Goal: Information Seeking & Learning: Learn about a topic

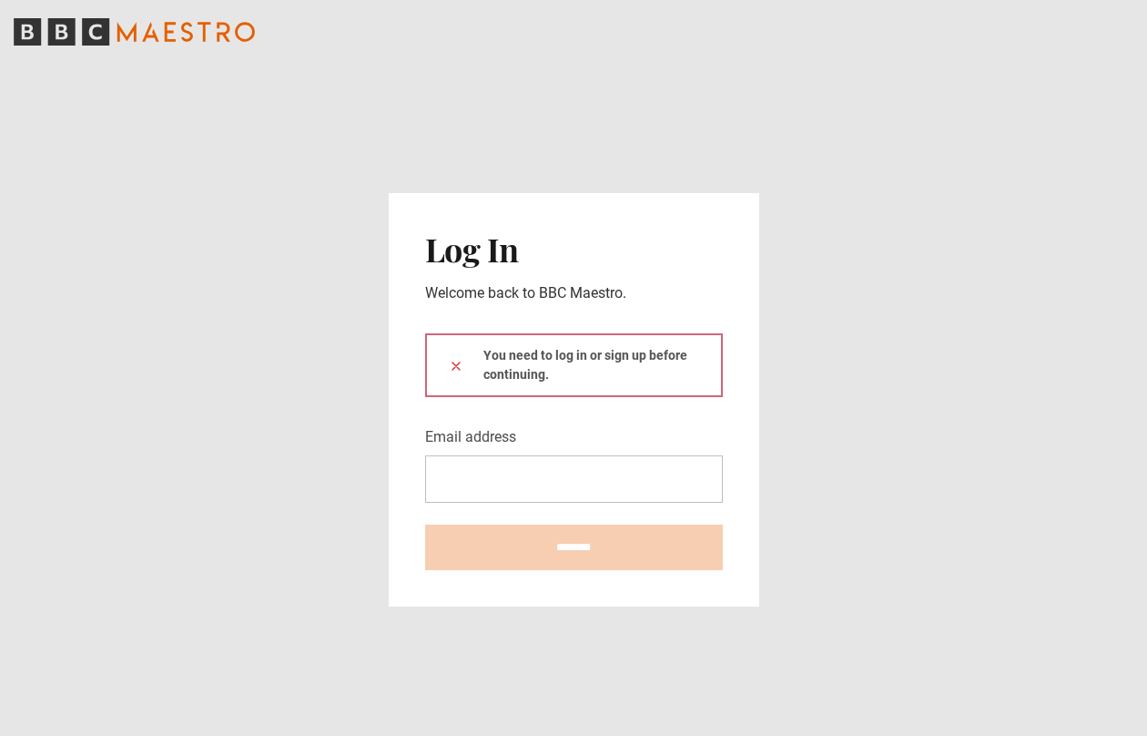
click at [581, 363] on div "You need to log in or sign up before continuing." at bounding box center [574, 365] width 298 height 64
click at [496, 477] on input "Email address" at bounding box center [574, 478] width 298 height 47
type input "**********"
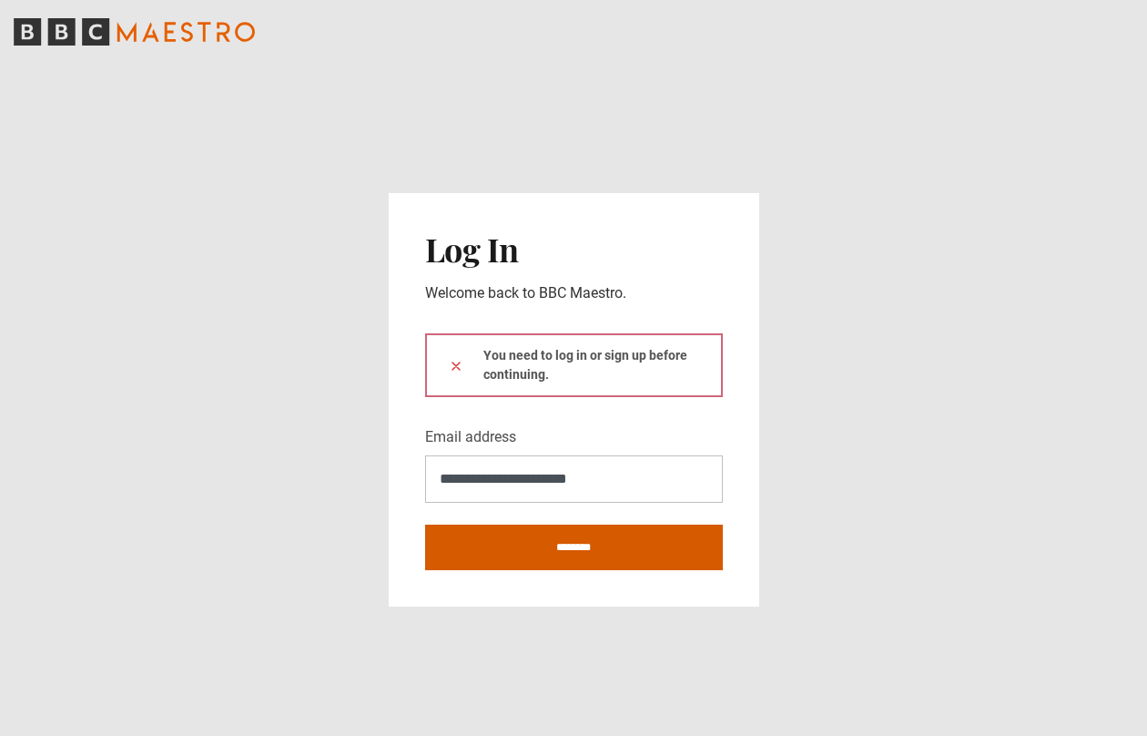
click at [539, 549] on input "********" at bounding box center [574, 547] width 298 height 46
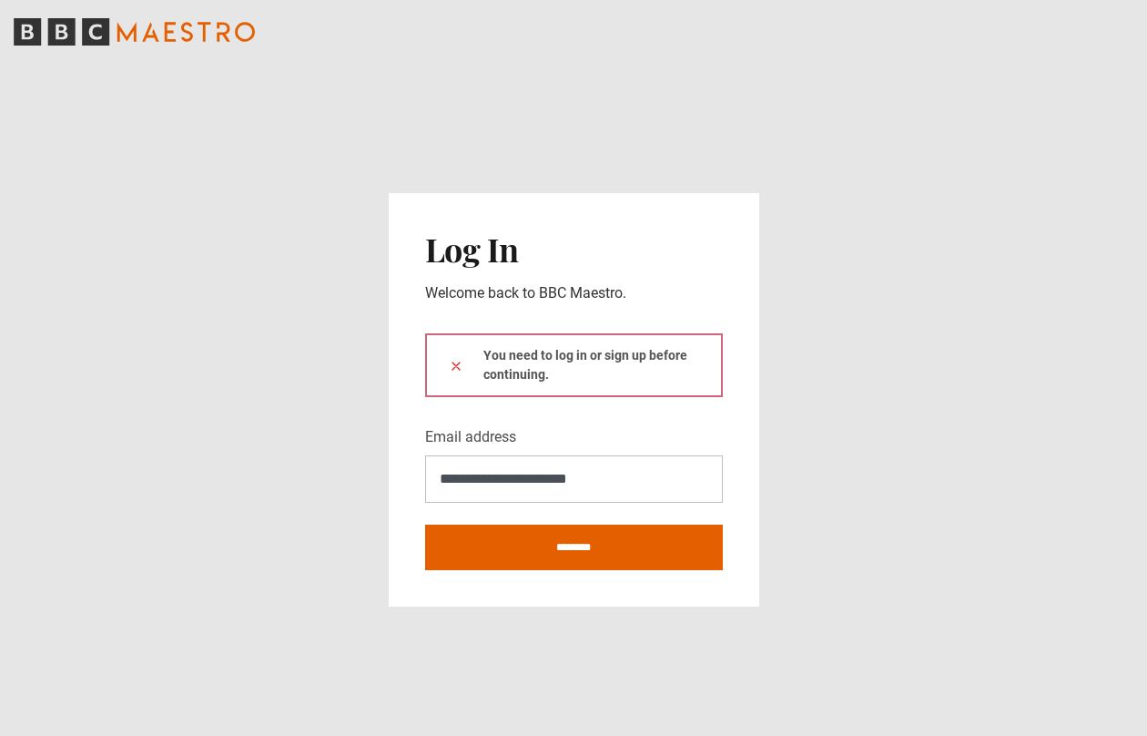
type input "**********"
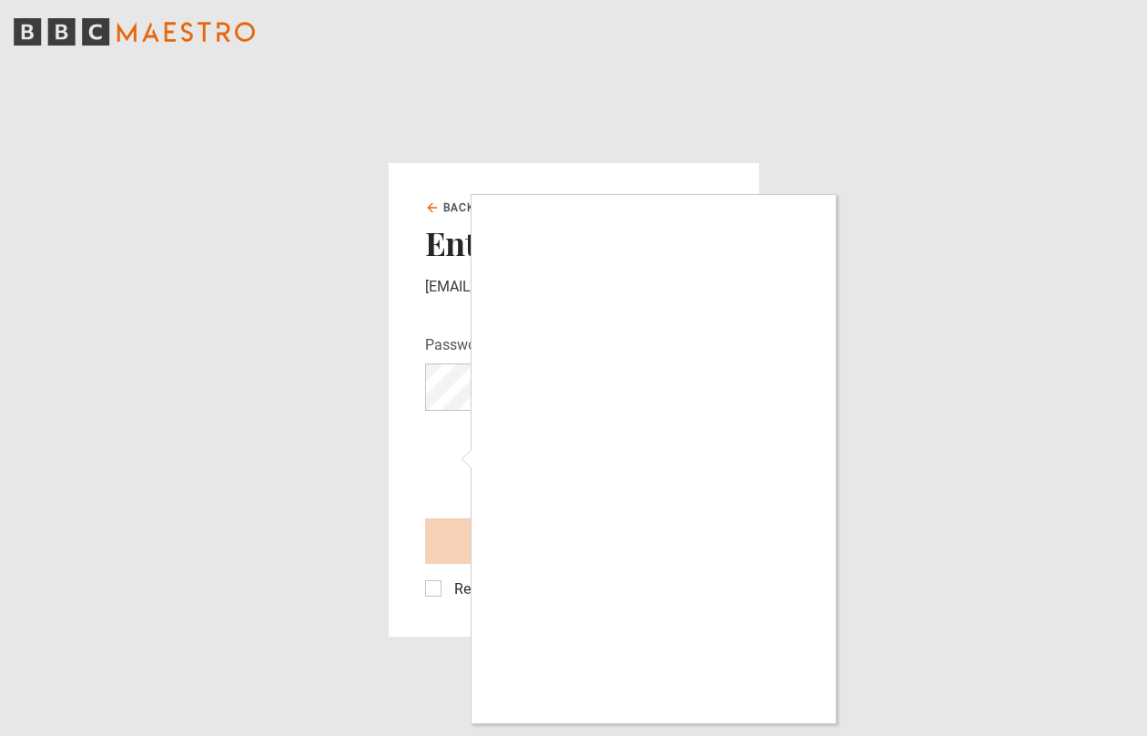
click at [239, 415] on div at bounding box center [573, 368] width 1147 height 736
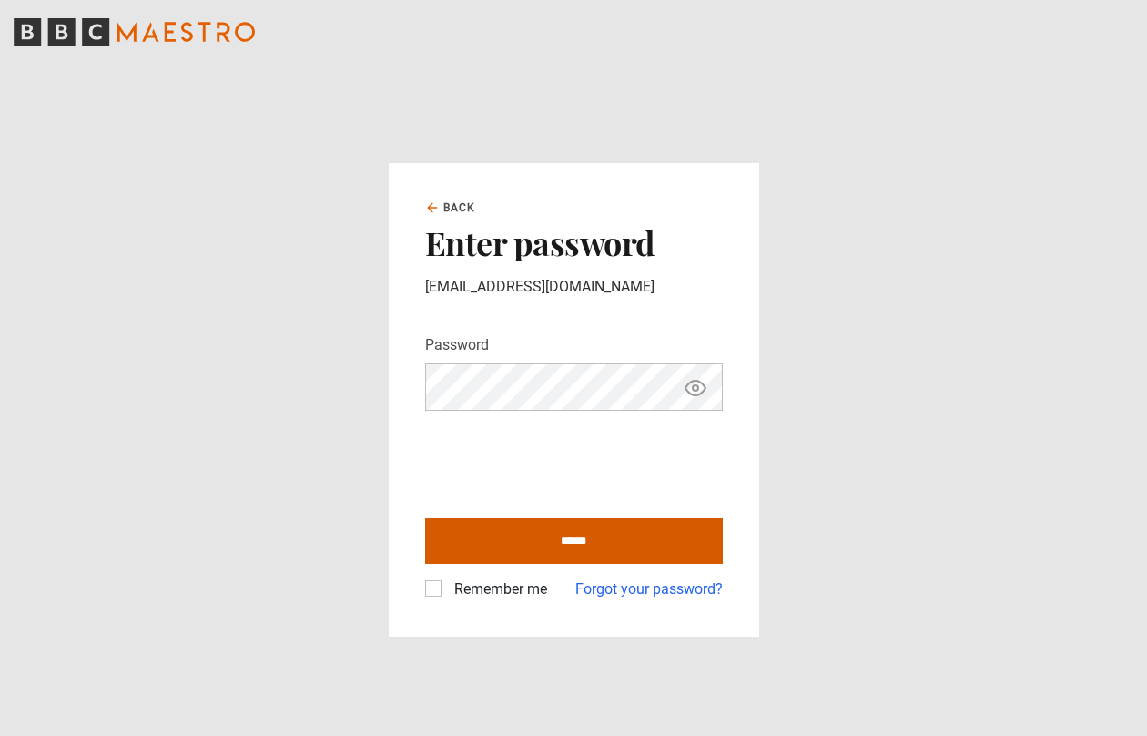
click at [549, 533] on input "******" at bounding box center [574, 541] width 298 height 46
type input "**********"
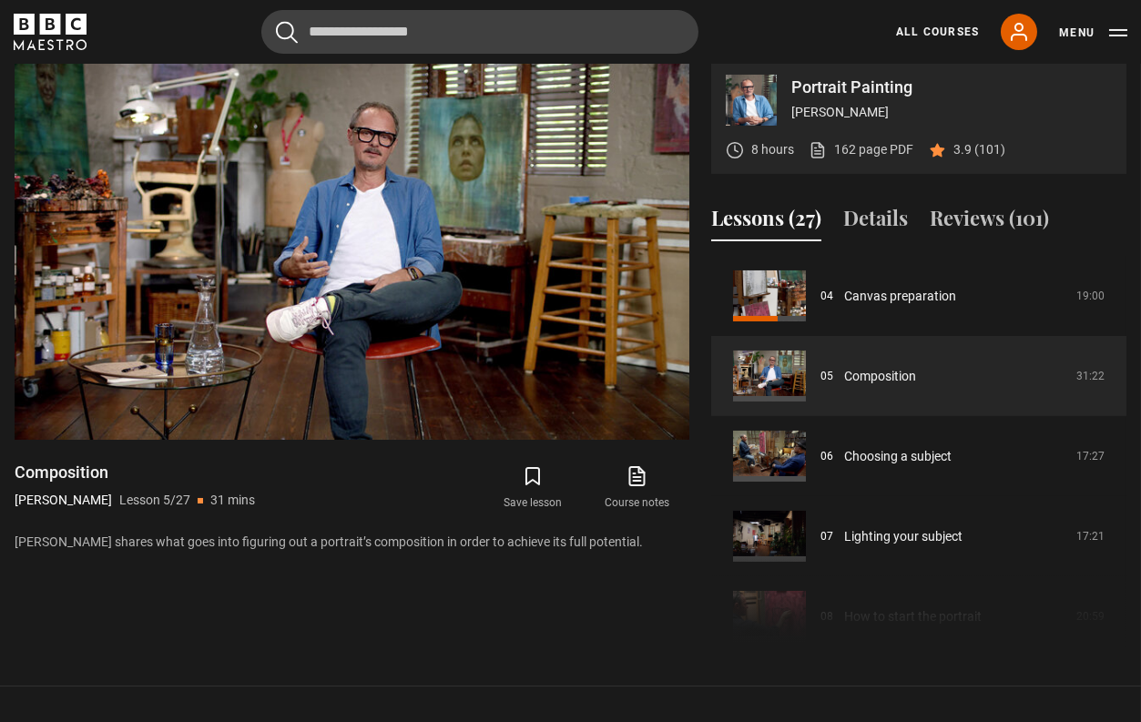
click at [47, 410] on video-js "Video Player is loading. Play Lesson Composition 10s Skip Back 10 seconds Pause…" at bounding box center [352, 250] width 675 height 380
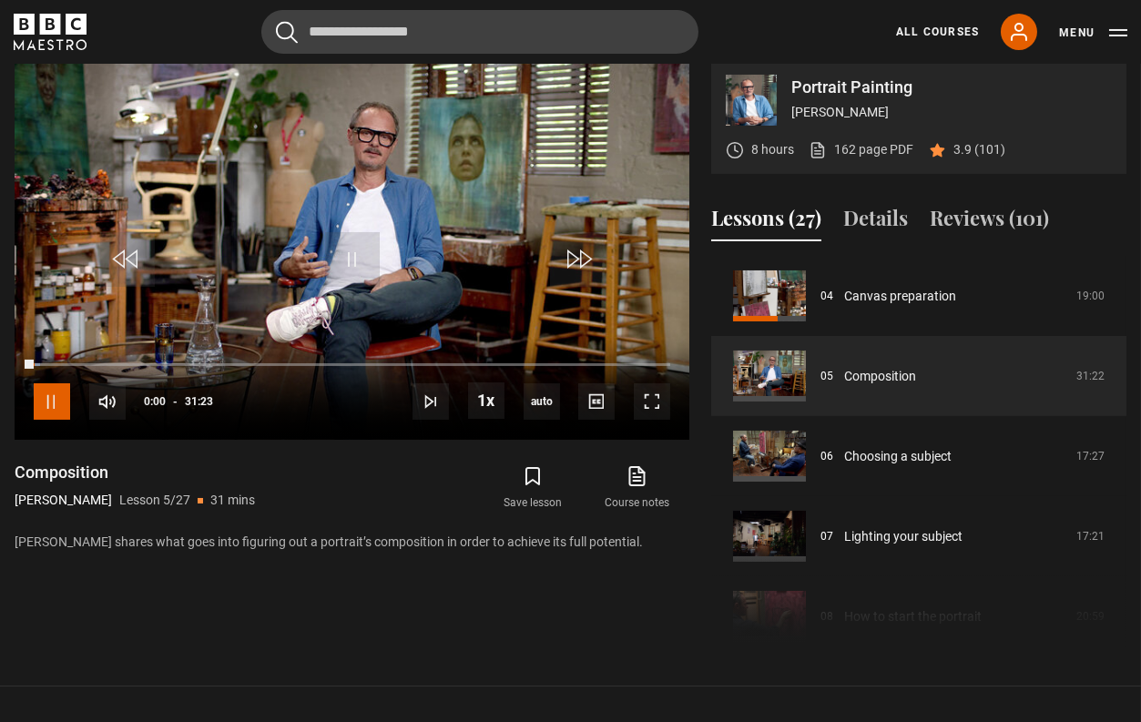
click at [53, 409] on span "Video Player" at bounding box center [52, 401] width 36 height 36
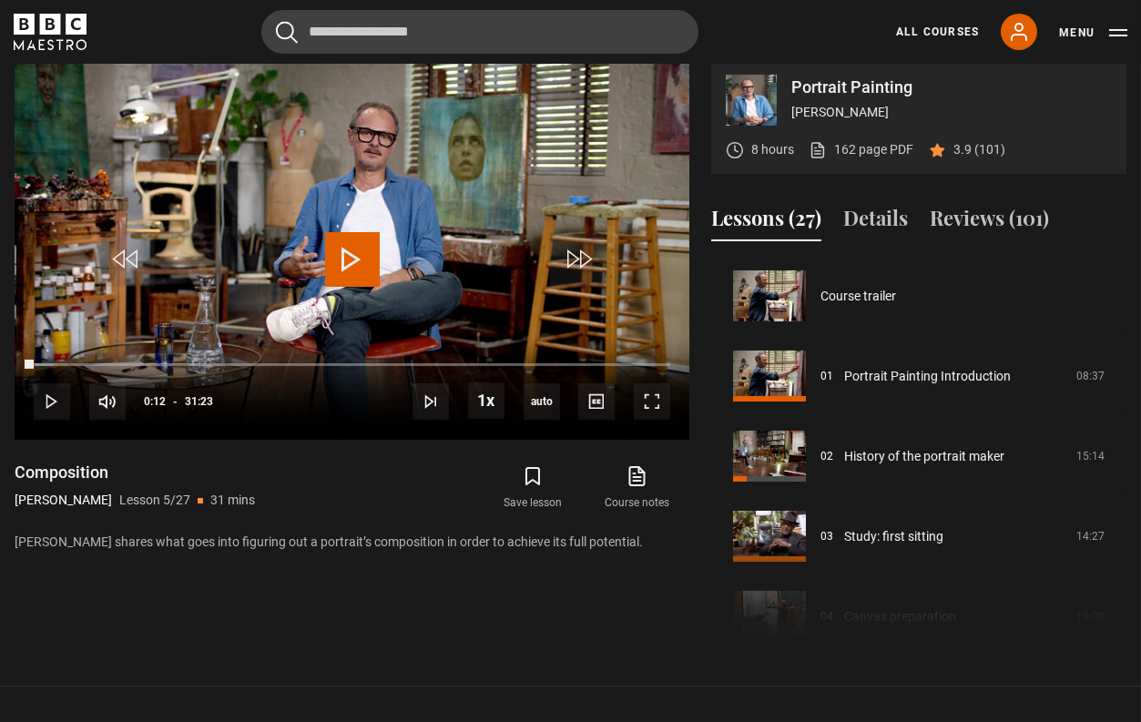
click at [816, 114] on div "Portrait Painting Jonathan Yeo" at bounding box center [951, 100] width 320 height 51
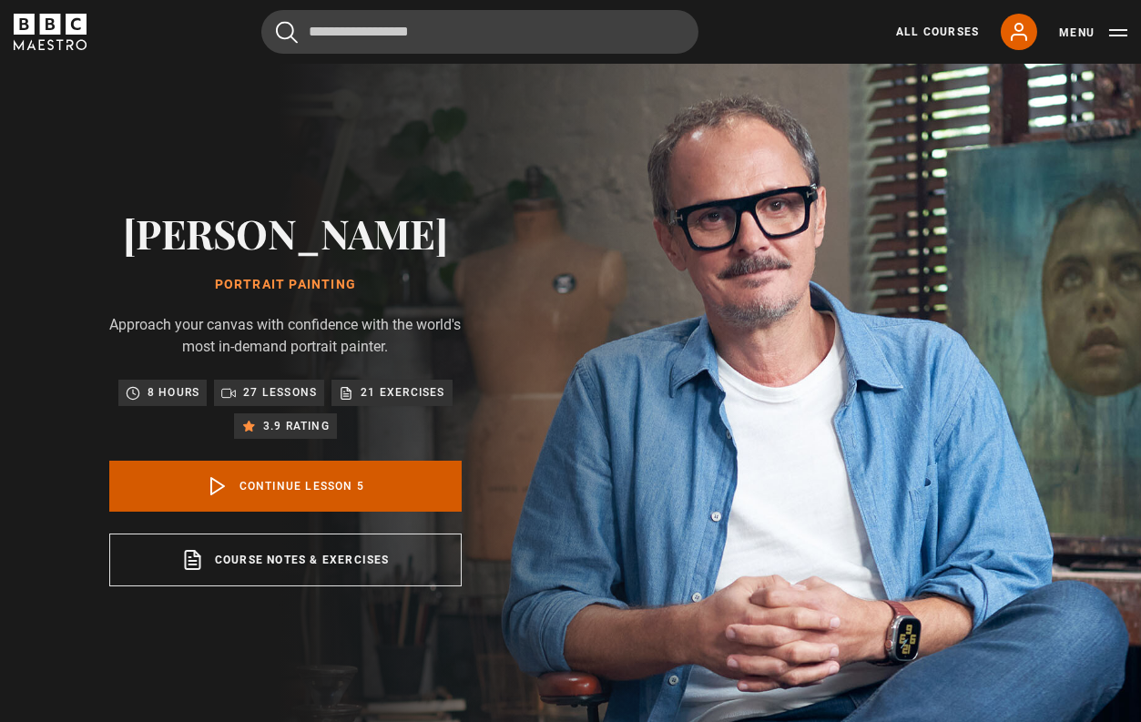
click at [281, 491] on link "Continue lesson 5" at bounding box center [285, 486] width 352 height 51
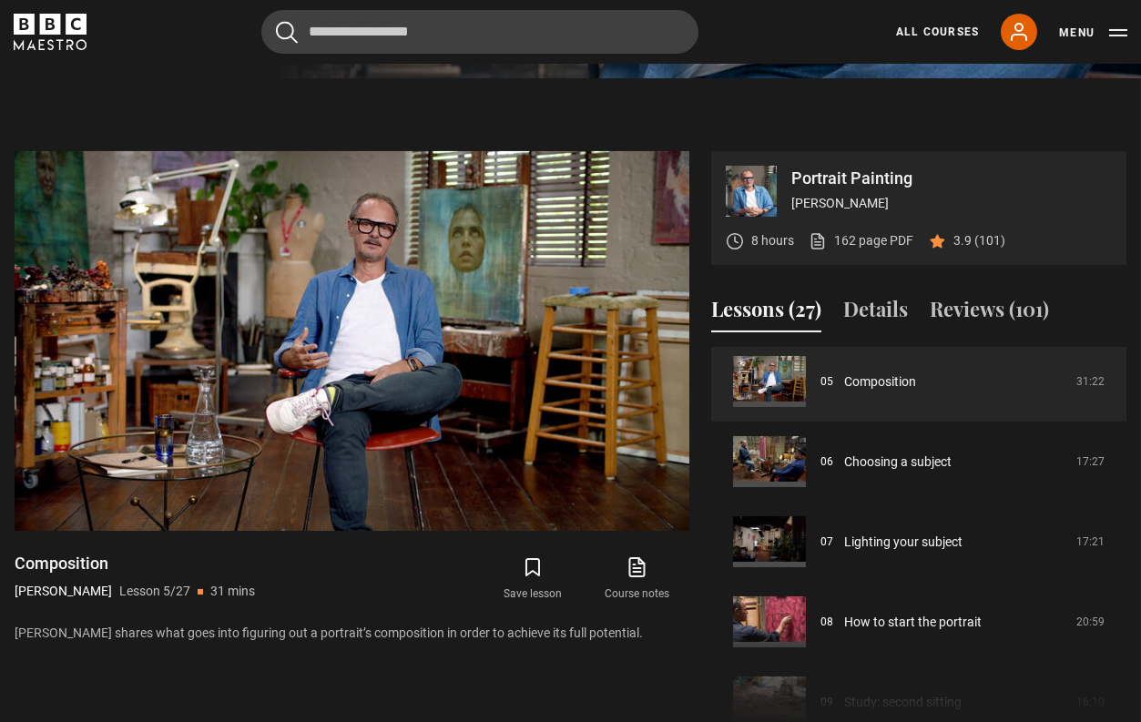
scroll to position [364, 0]
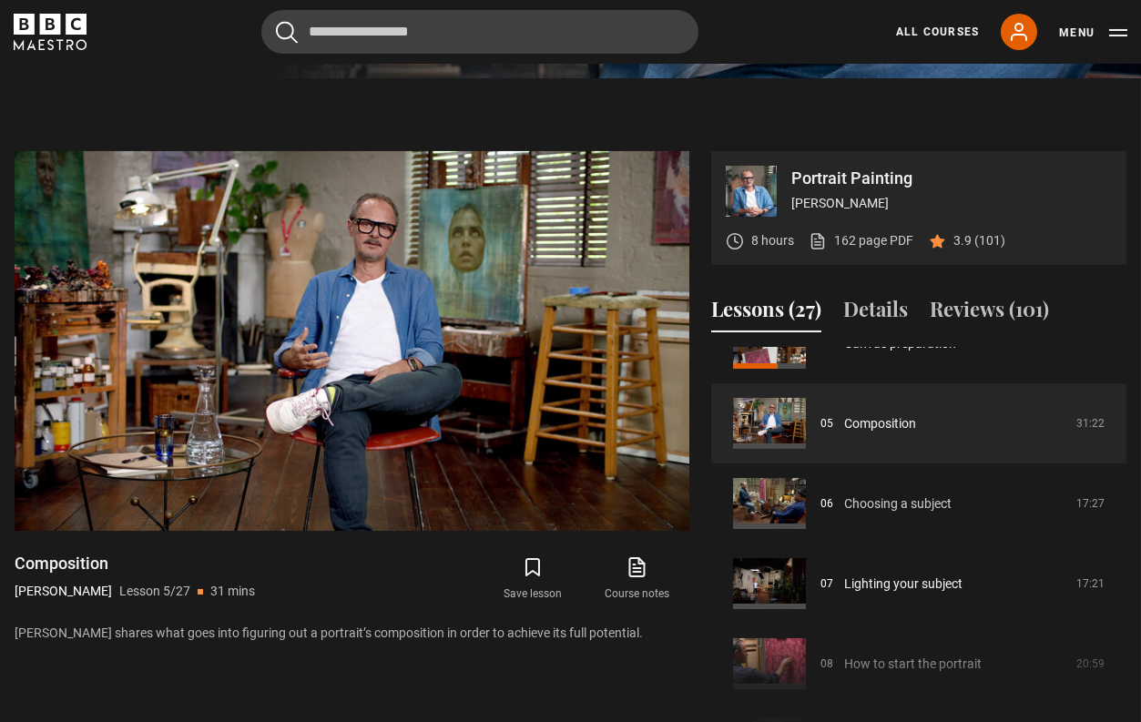
click at [866, 513] on link "Choosing a subject" at bounding box center [897, 503] width 107 height 19
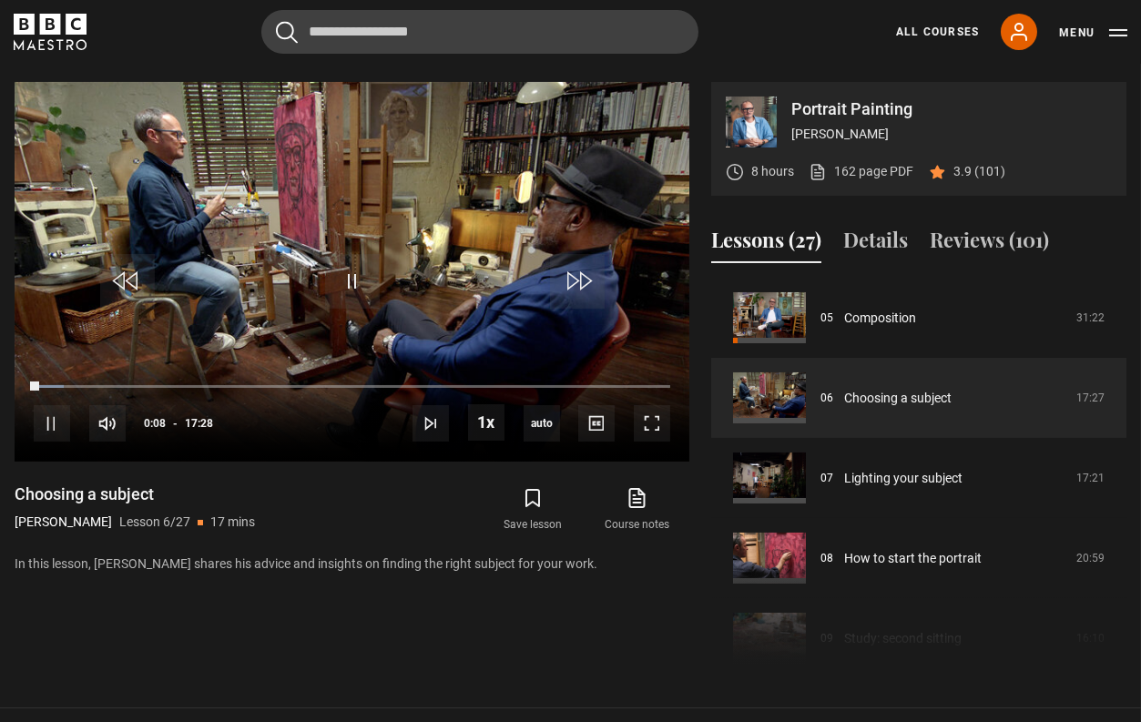
scroll to position [745, 0]
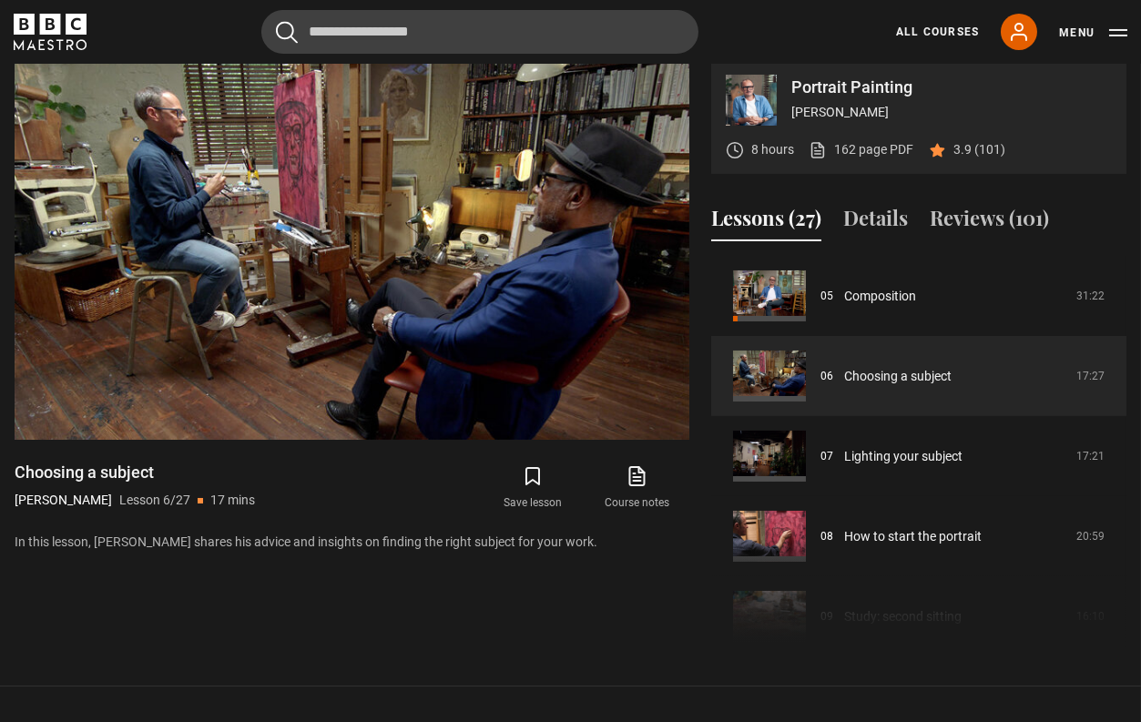
drag, startPoint x: 946, startPoint y: 612, endPoint x: 915, endPoint y: 583, distance: 42.5
click at [946, 613] on div "Course trailer 01 Portrait Painting Introduction 08:37 02 History of the portra…" at bounding box center [918, 452] width 415 height 393
click at [898, 546] on link "How to start the portrait" at bounding box center [912, 536] width 137 height 19
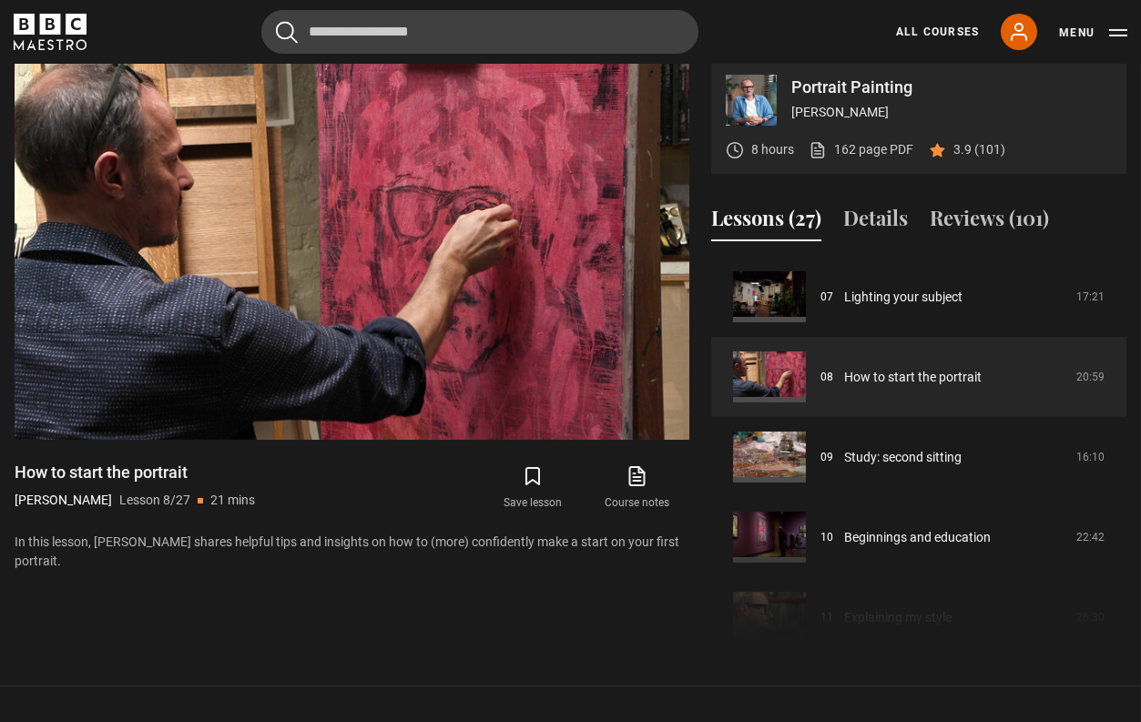
click at [736, 15] on div "Cancel Courses Previous courses Next courses [PERSON_NAME] Writing 12 Related L…" at bounding box center [570, 32] width 1113 height 44
click at [774, 25] on div "Cancel Courses Previous courses Next courses [PERSON_NAME] Writing 12 Related L…" at bounding box center [570, 32] width 1113 height 44
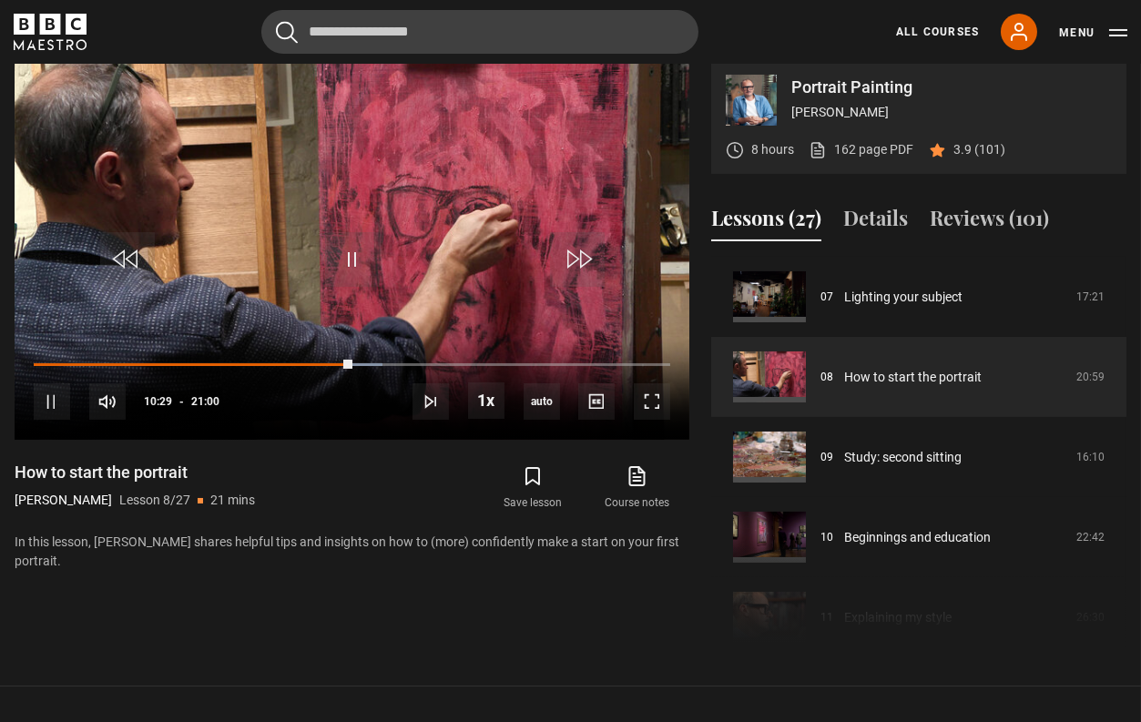
click at [755, 13] on div "Cancel Courses Previous courses Next courses Agatha Christie Writing 12 Related…" at bounding box center [570, 32] width 1113 height 44
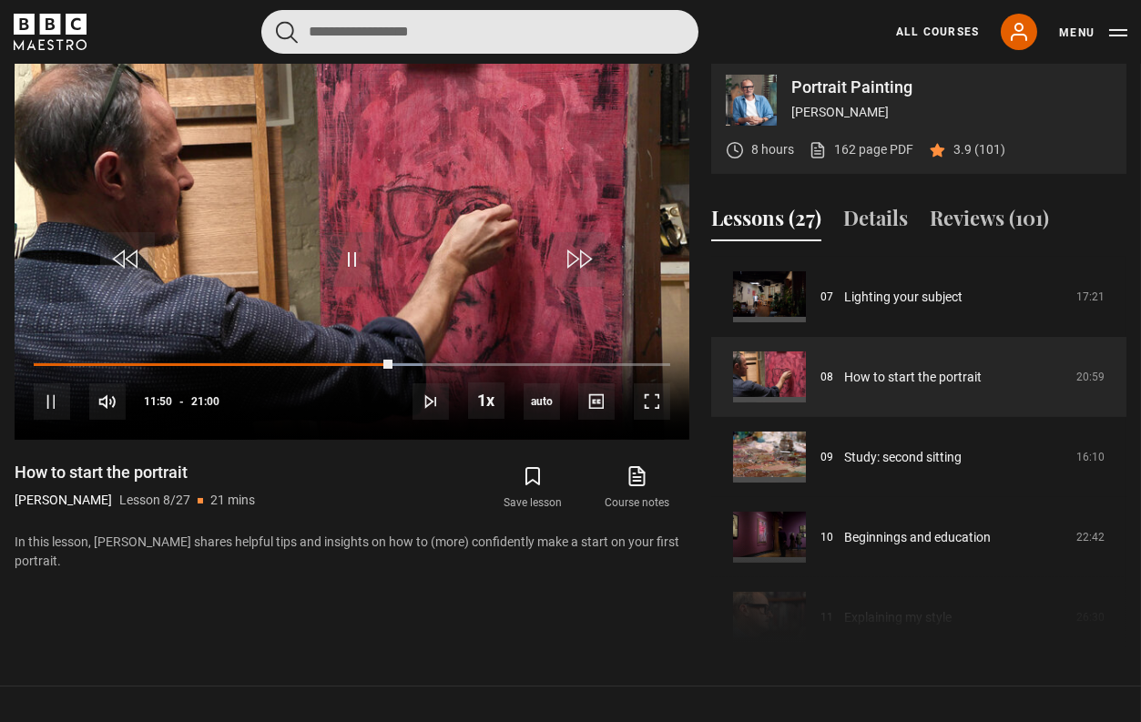
click at [664, 21] on input "Search" at bounding box center [479, 32] width 437 height 44
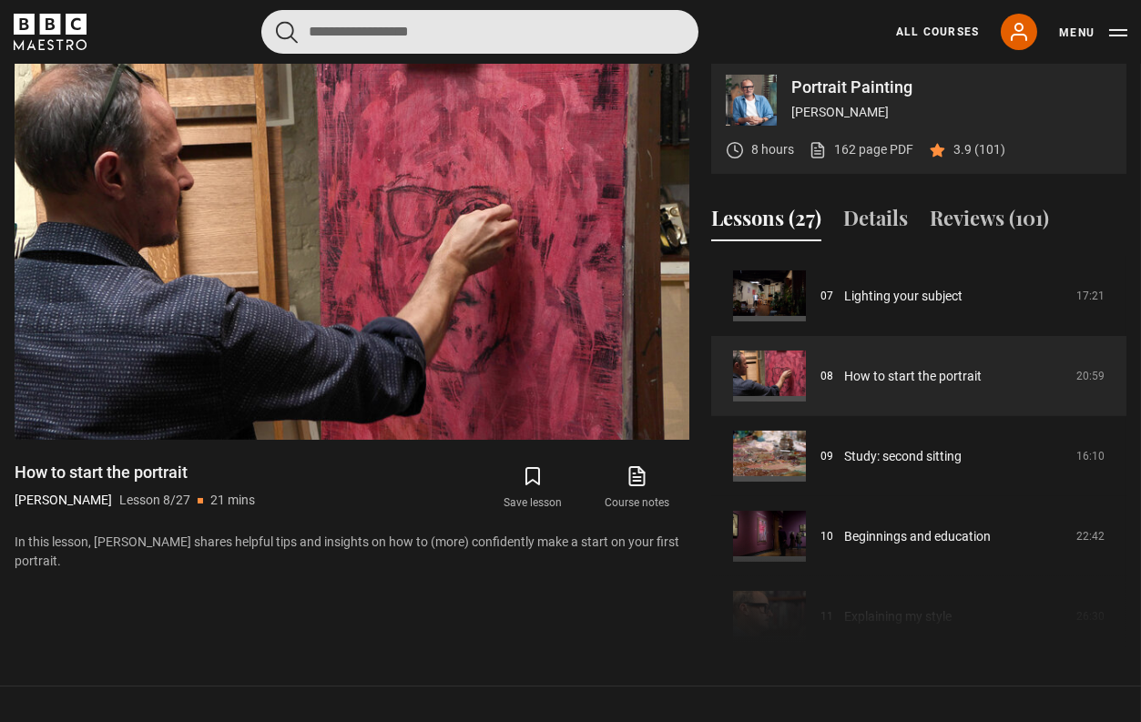
scroll to position [560, 0]
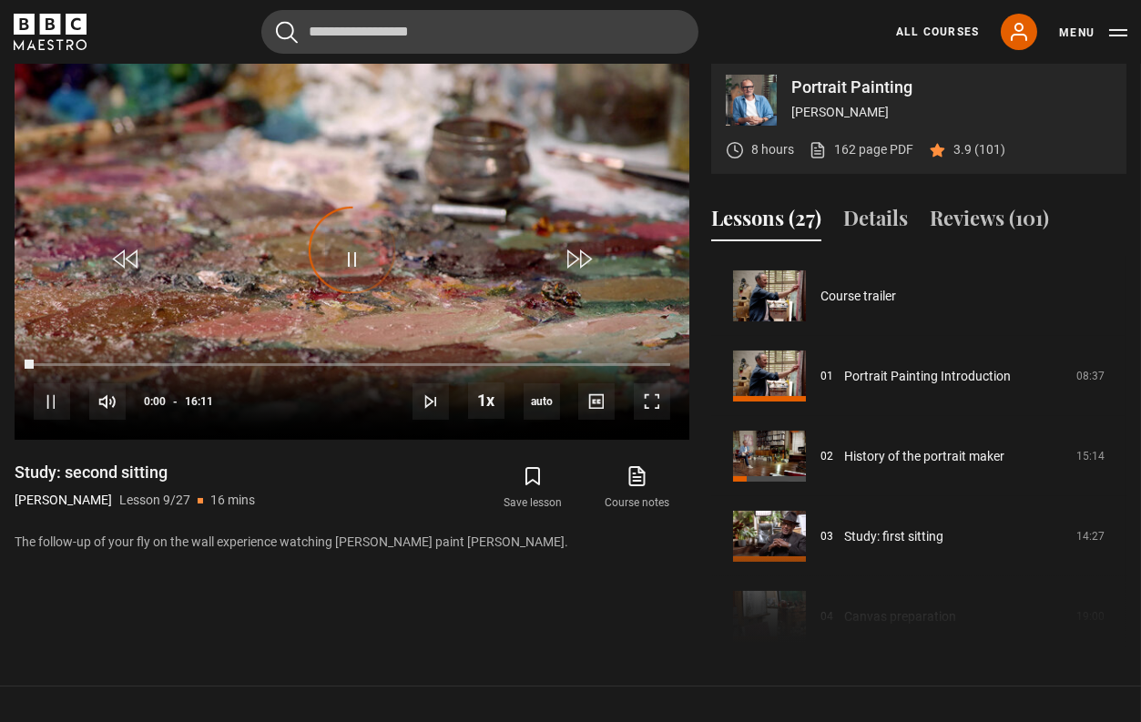
scroll to position [640, 0]
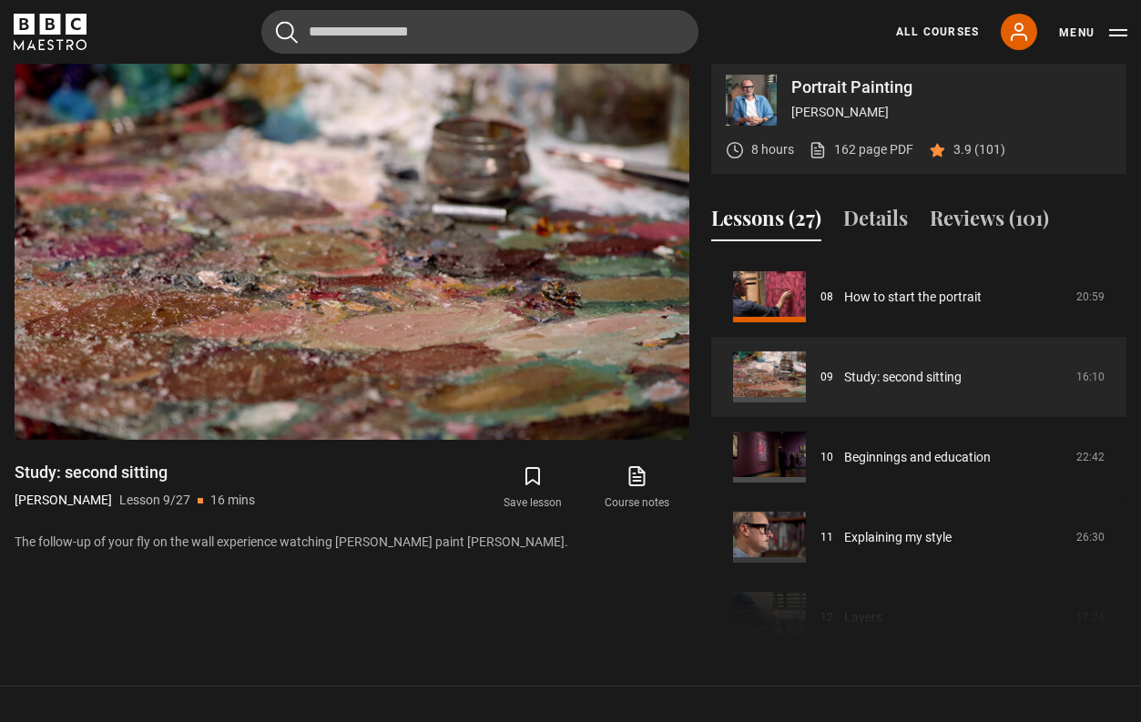
drag, startPoint x: 811, startPoint y: 24, endPoint x: 806, endPoint y: 101, distance: 77.6
click at [811, 24] on div "Cancel Courses Previous courses Next courses Agatha Christie Writing 12 Related…" at bounding box center [570, 32] width 1113 height 44
click at [613, 636] on div "Video Player is loading. Play Lesson Study: second sitting 10s Skip Back 10 sec…" at bounding box center [352, 354] width 675 height 589
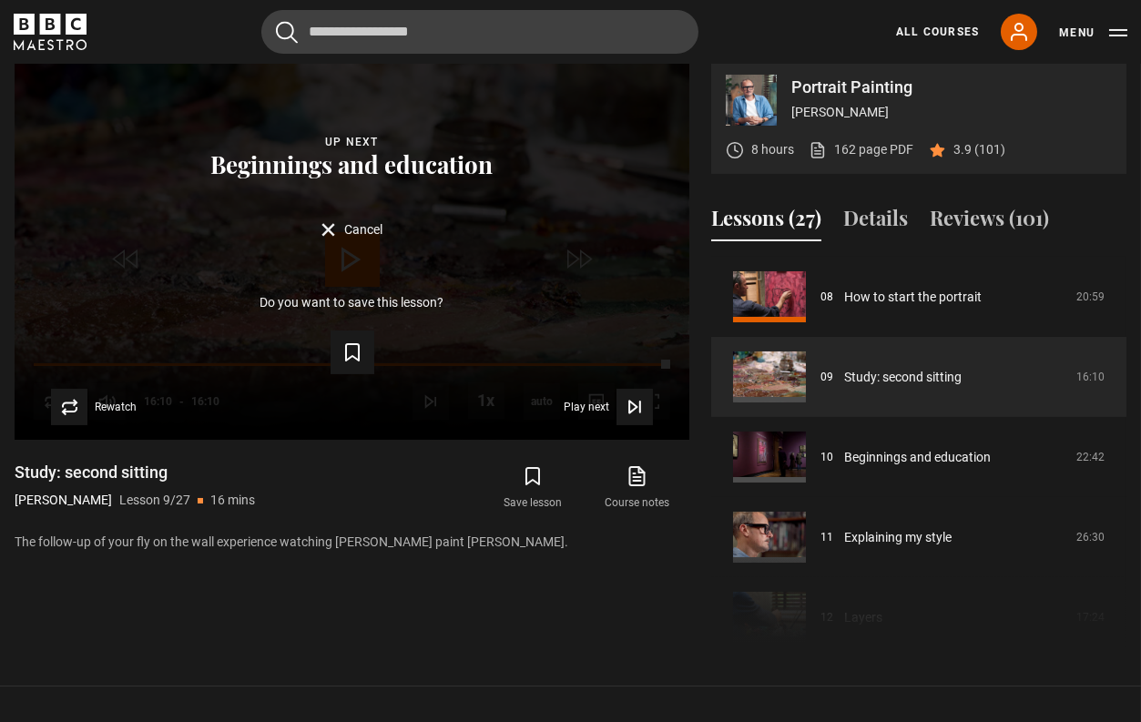
drag, startPoint x: 770, startPoint y: 646, endPoint x: 761, endPoint y: 644, distance: 9.5
click at [770, 646] on div "Course trailer 01 Portrait Painting Introduction 08:37 02 History of the portra…" at bounding box center [918, 452] width 415 height 393
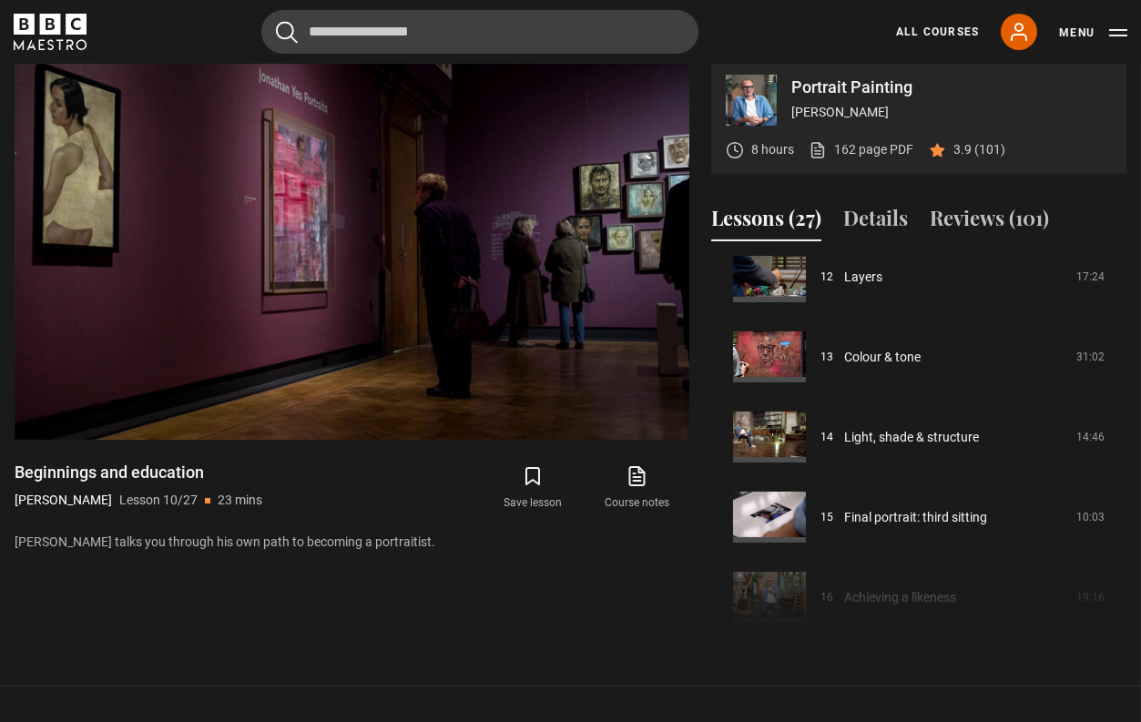
scroll to position [994, 0]
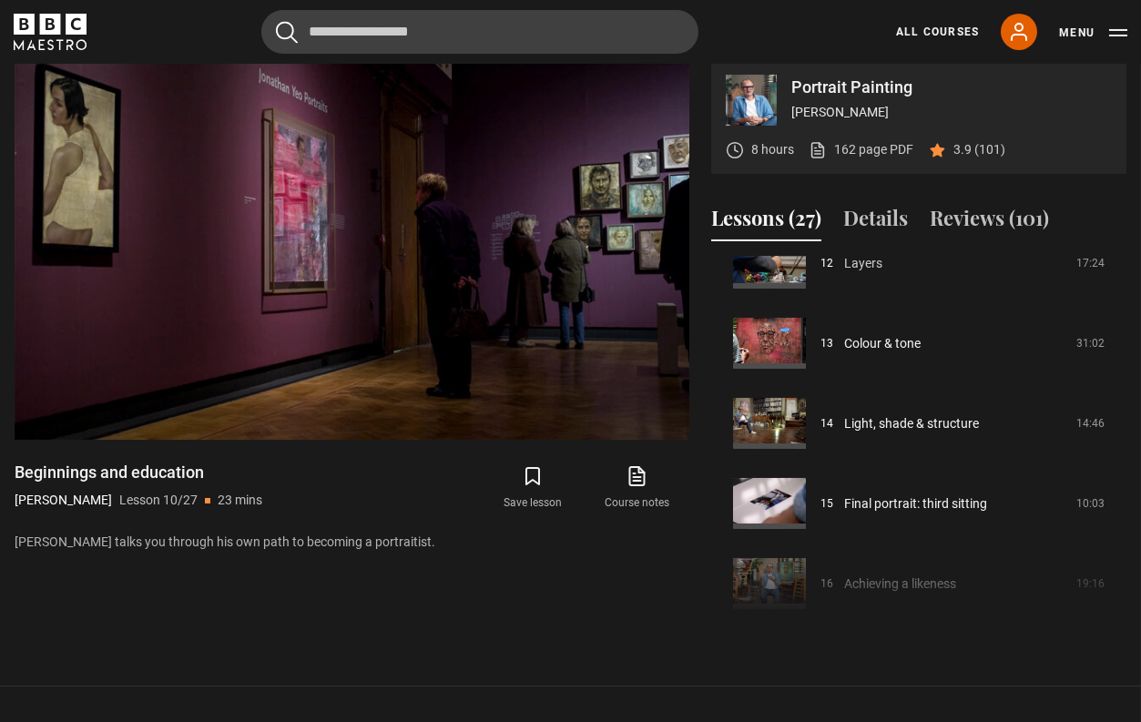
click at [844, 273] on link "Layers" at bounding box center [863, 263] width 38 height 19
click at [864, 273] on link "Layers" at bounding box center [863, 263] width 38 height 19
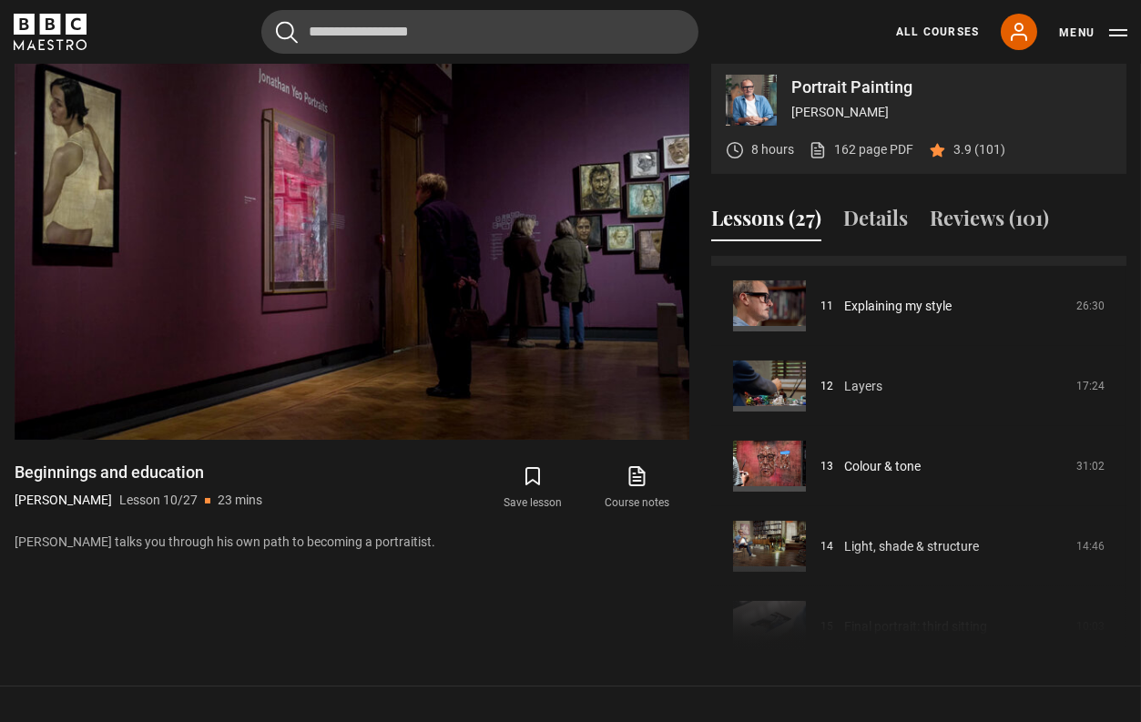
scroll to position [721, 0]
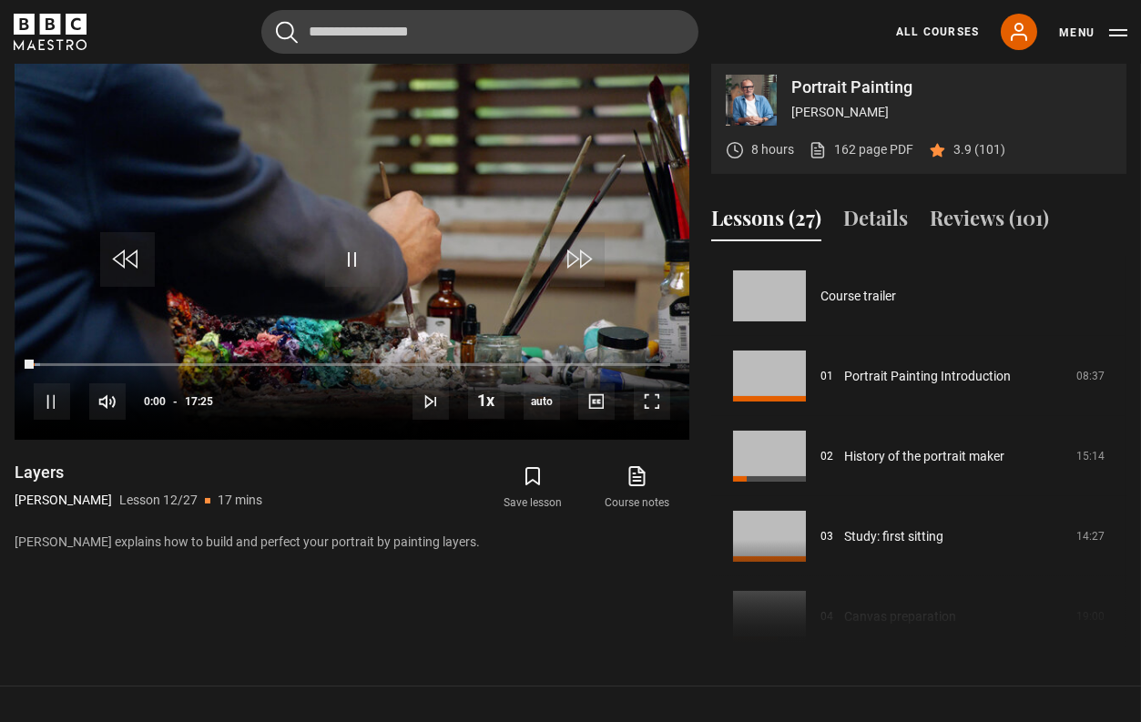
scroll to position [880, 0]
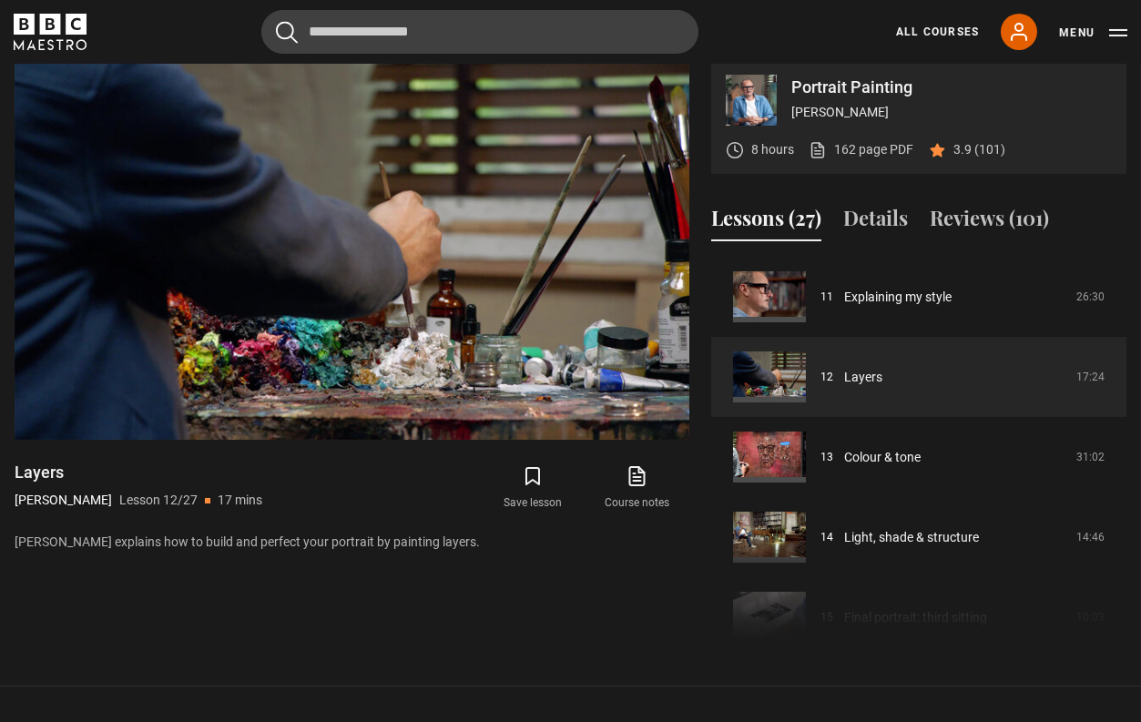
drag, startPoint x: 779, startPoint y: 33, endPoint x: 750, endPoint y: 59, distance: 39.3
click at [779, 33] on div "Cancel Courses Previous courses Next courses [PERSON_NAME] Writing 12 Related L…" at bounding box center [570, 32] width 1113 height 44
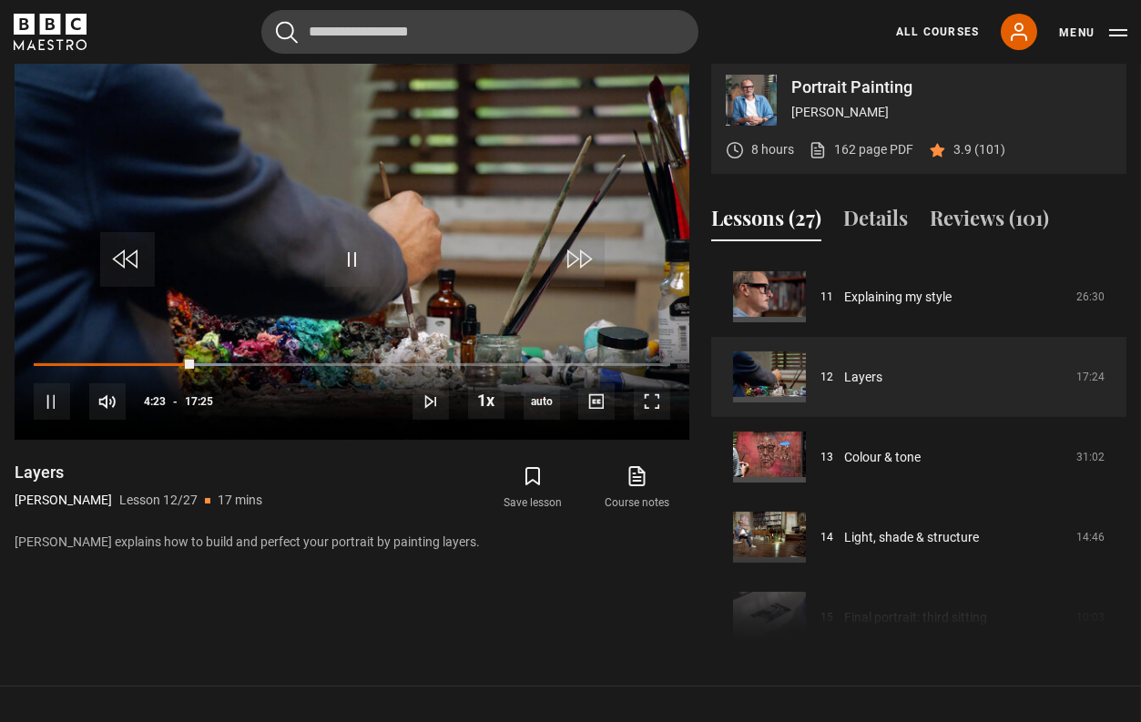
click at [629, 622] on div "Video Player is loading. Play Lesson Layers 10s Skip Back 10 seconds Pause 10s …" at bounding box center [352, 354] width 675 height 589
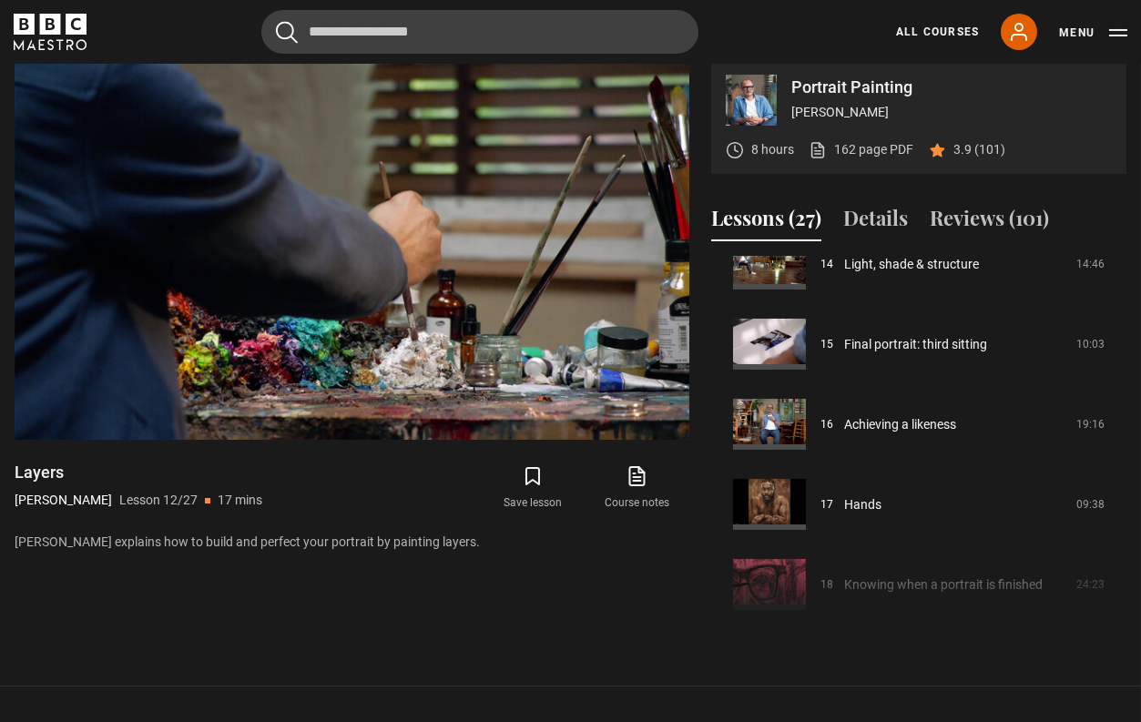
scroll to position [1244, 0]
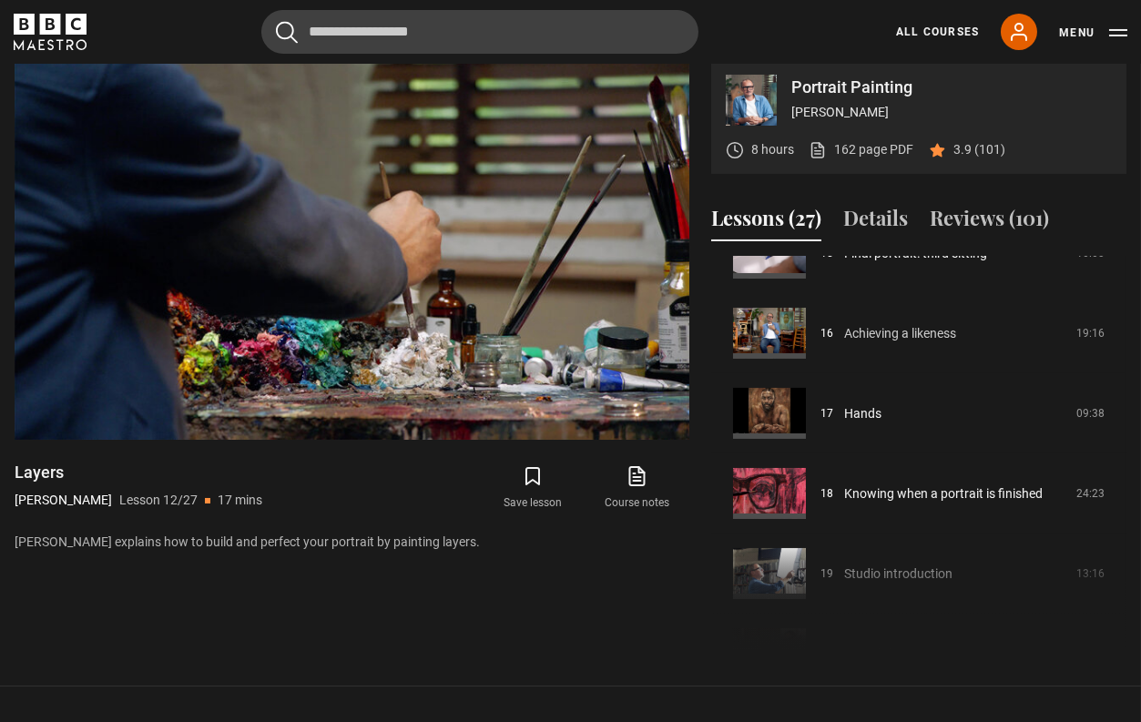
click at [913, 343] on link "Achieving a likeness" at bounding box center [900, 333] width 112 height 19
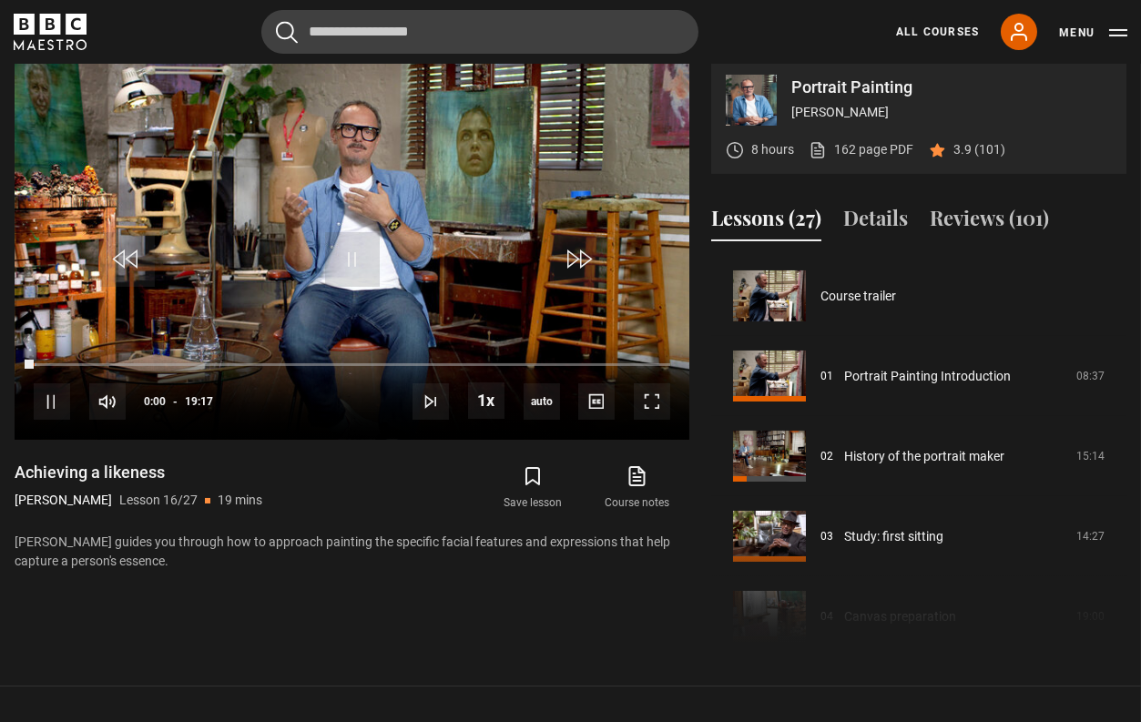
scroll to position [1202, 0]
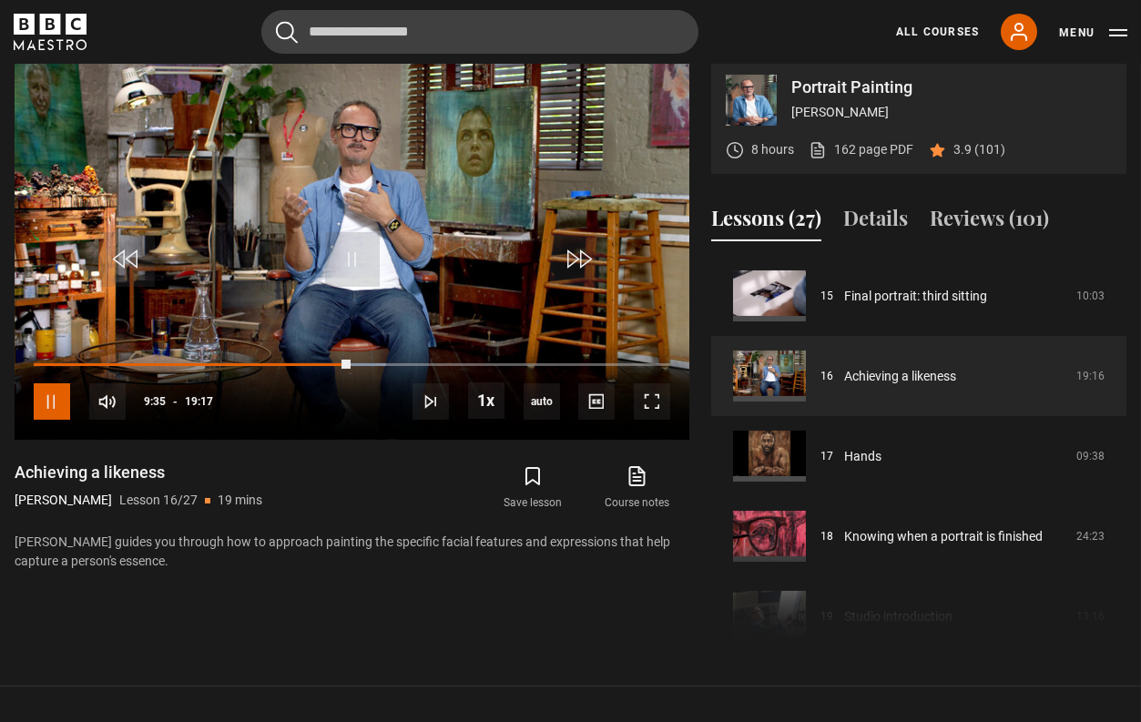
click at [51, 417] on span "Video Player" at bounding box center [52, 401] width 36 height 36
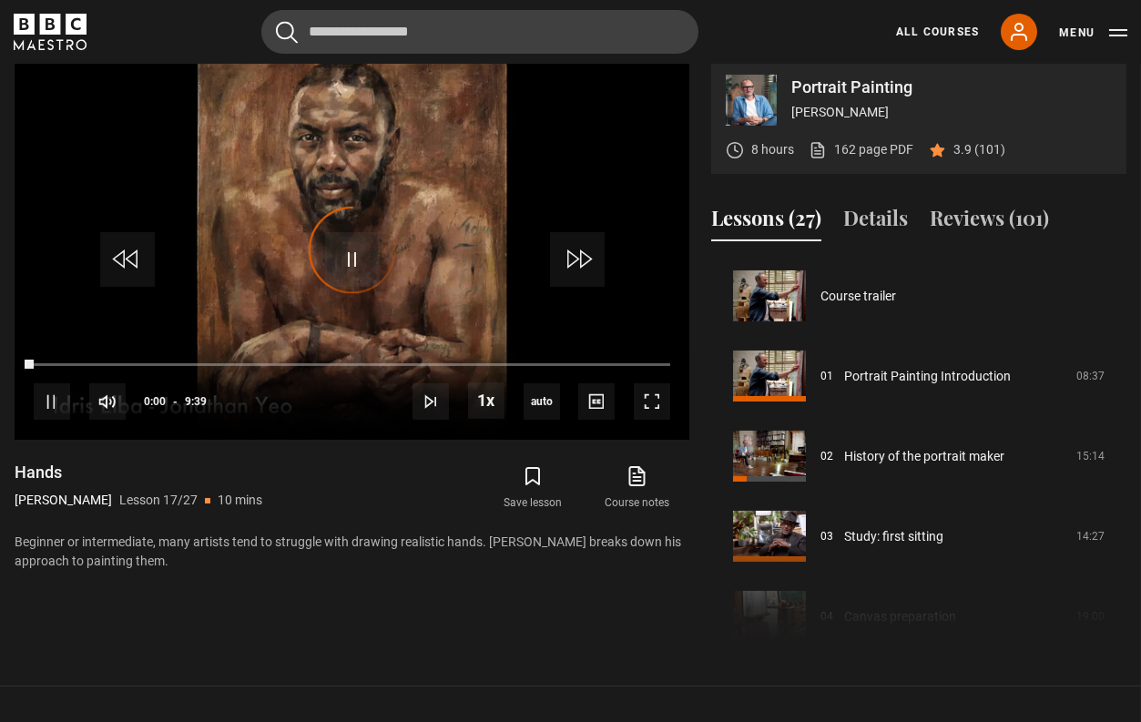
scroll to position [1281, 0]
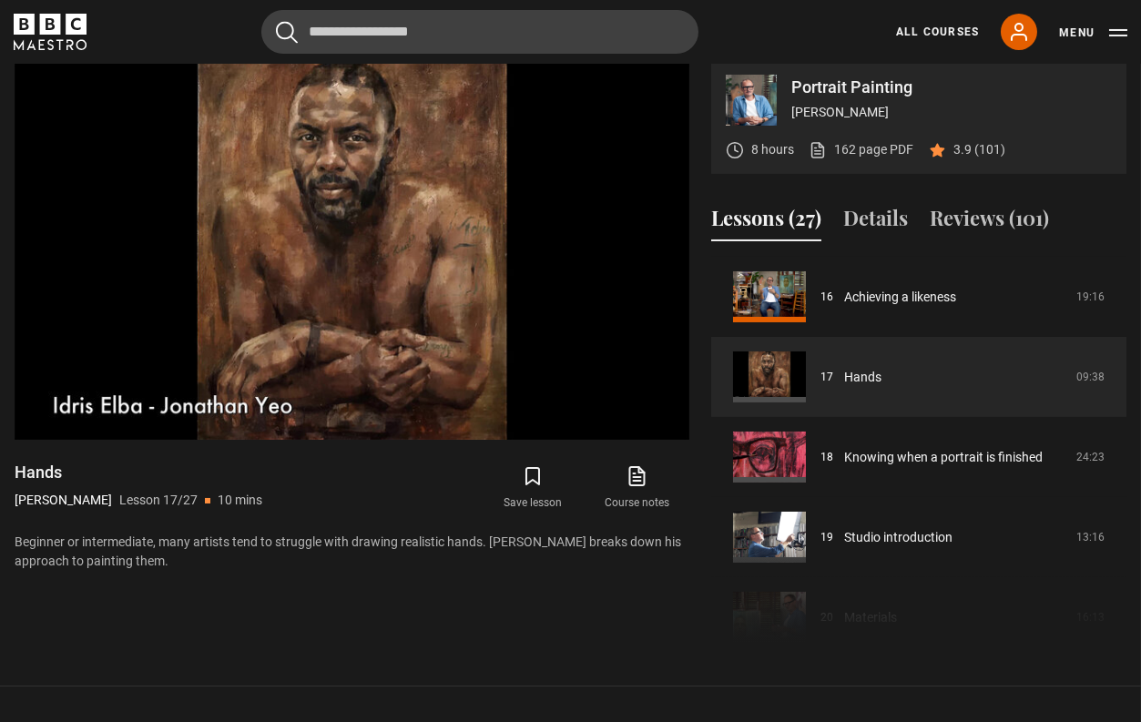
click at [1104, 74] on div "Portrait Painting Jonathan Yeo 8 hours 162 page PDF (opens in new tab) 3.9 (101)" at bounding box center [918, 117] width 415 height 114
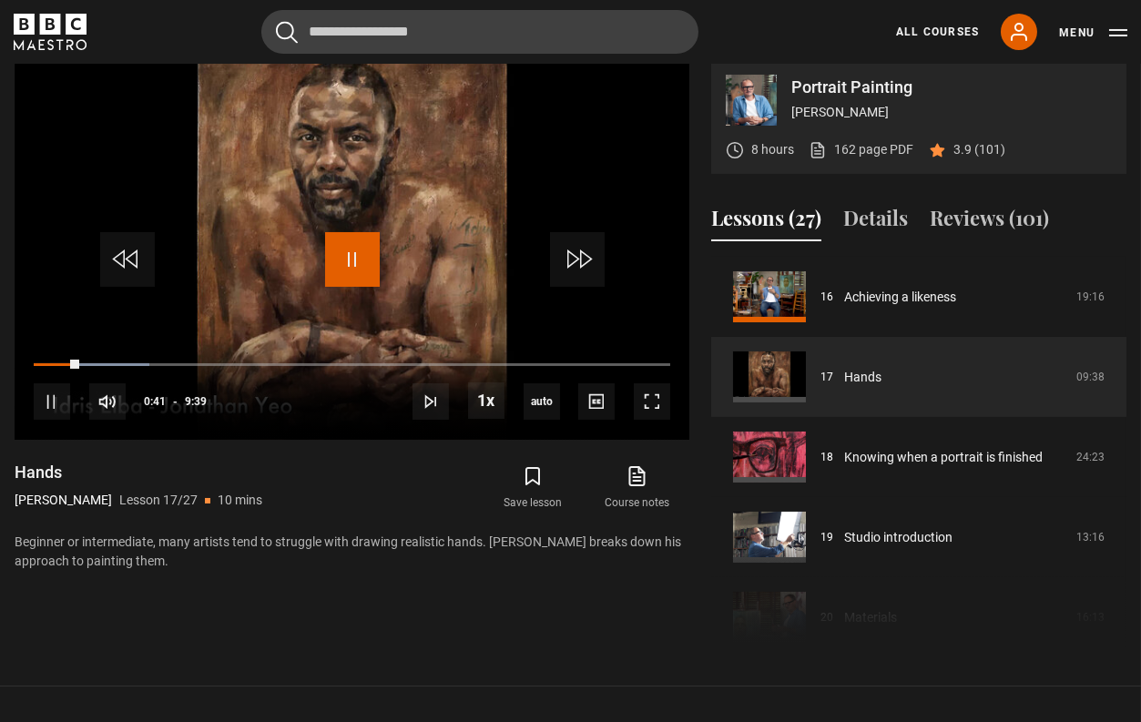
click at [349, 272] on span "Video Player" at bounding box center [352, 259] width 55 height 55
click at [356, 276] on span "Video Player" at bounding box center [352, 259] width 55 height 55
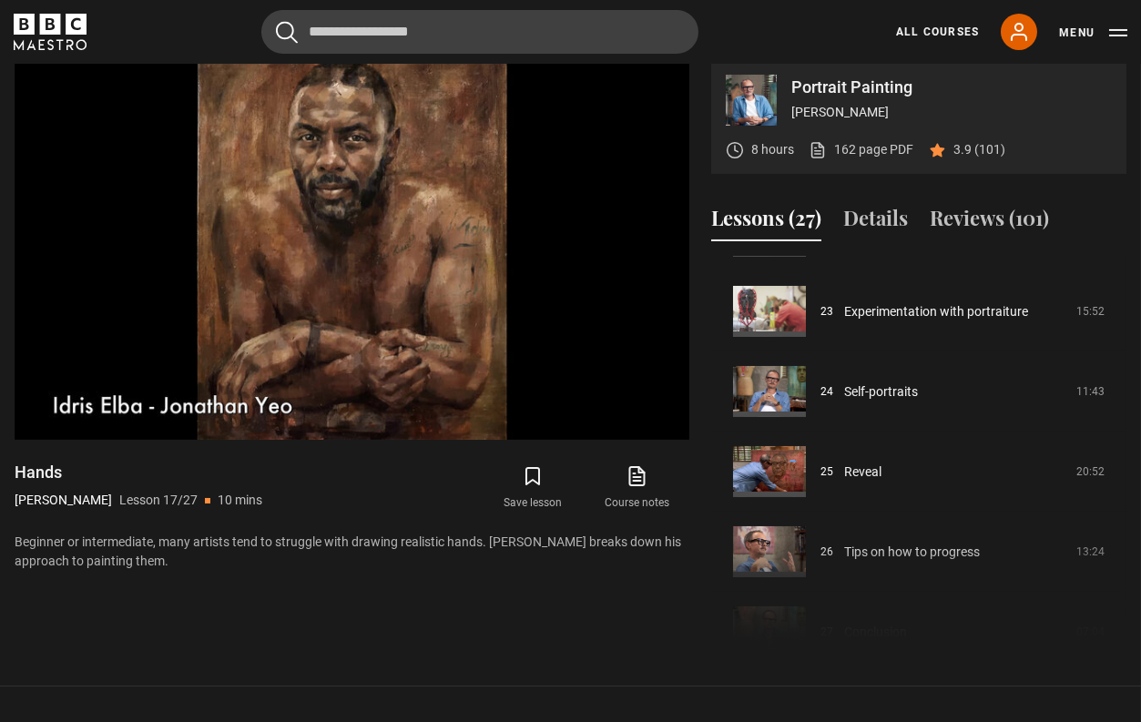
scroll to position [1849, 0]
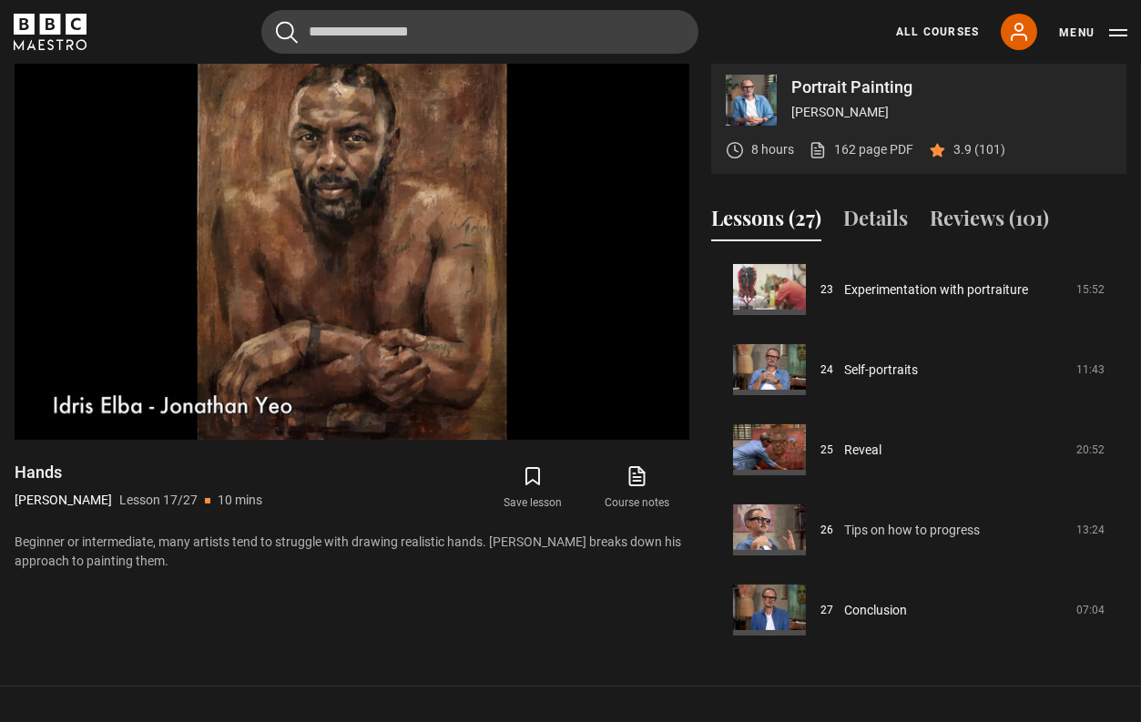
click at [882, 540] on link "Tips on how to progress" at bounding box center [912, 530] width 136 height 19
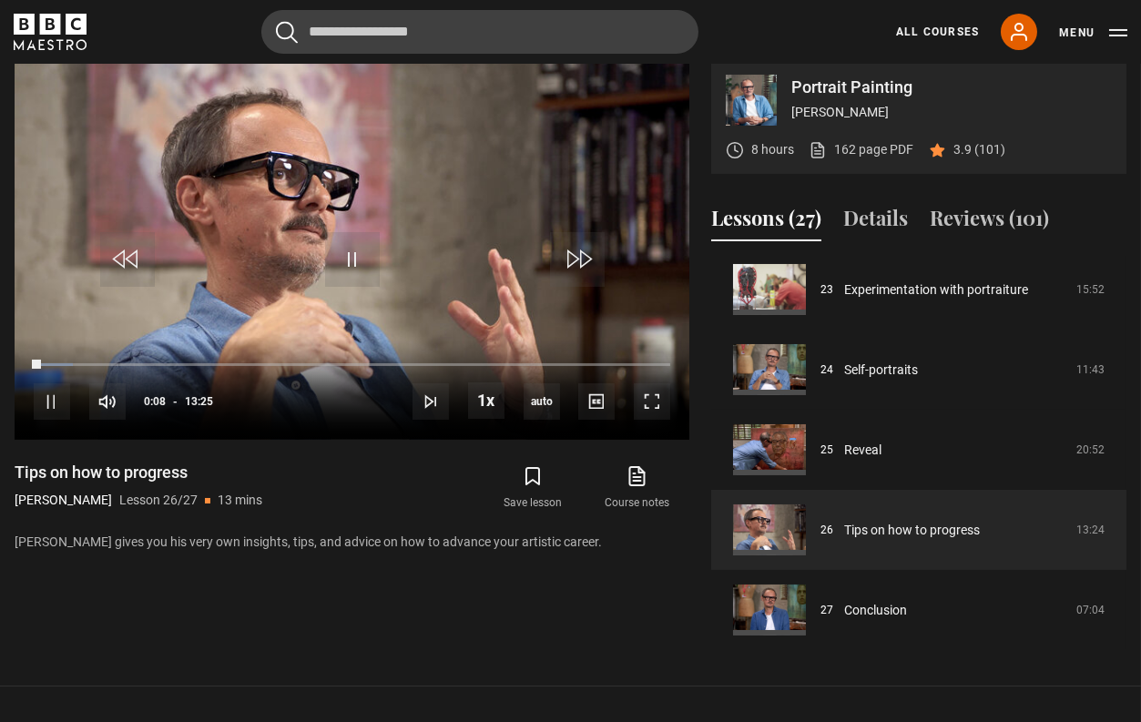
scroll to position [654, 0]
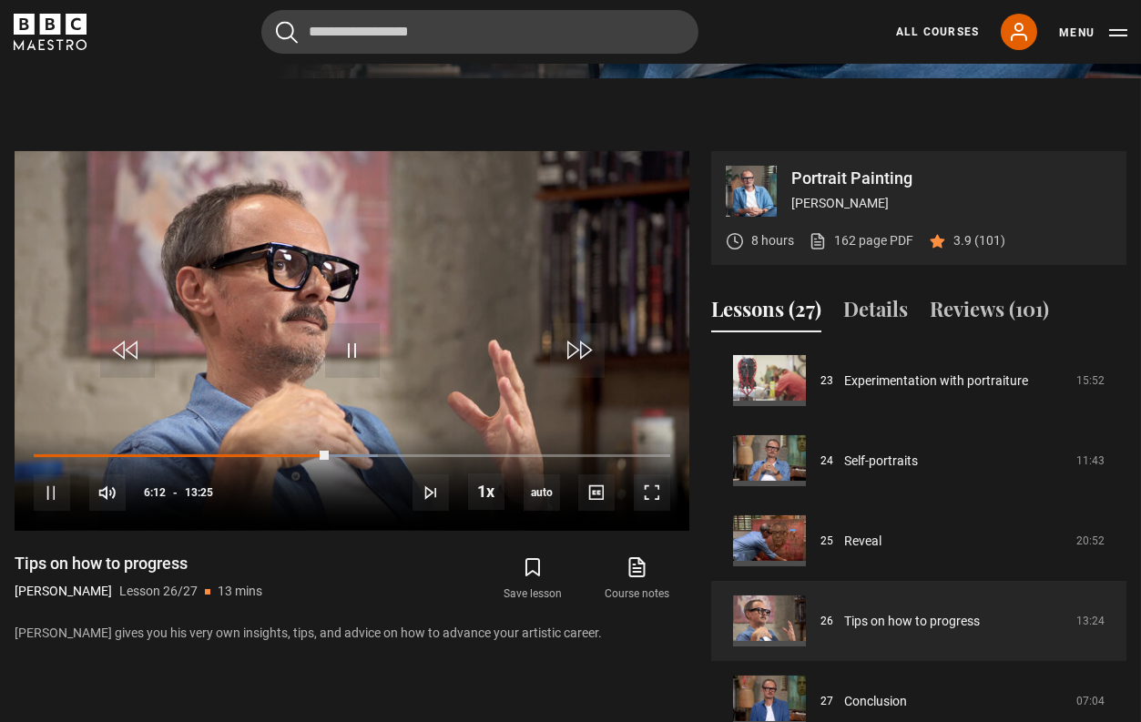
click at [455, 117] on section "Portrait Painting [PERSON_NAME] 8 hours 162 page PDF (opens in new tab) 3.9 (10…" at bounding box center [570, 427] width 1141 height 699
click at [877, 391] on link "Experimentation with portraiture" at bounding box center [936, 380] width 184 height 19
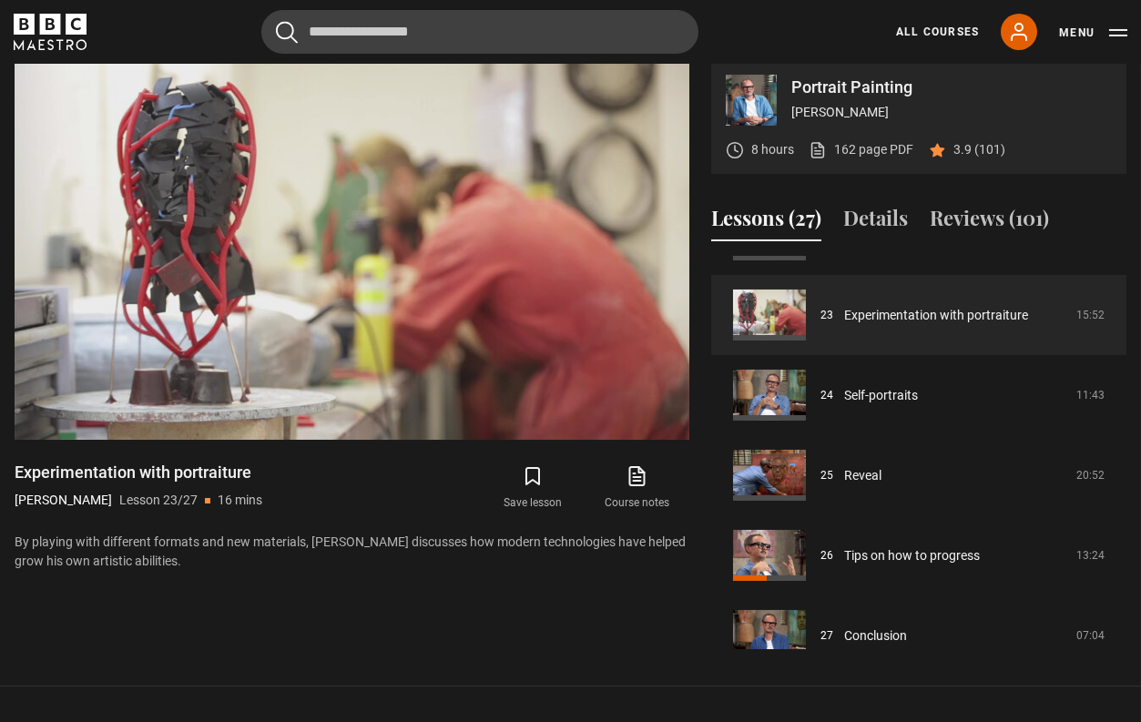
scroll to position [1849, 0]
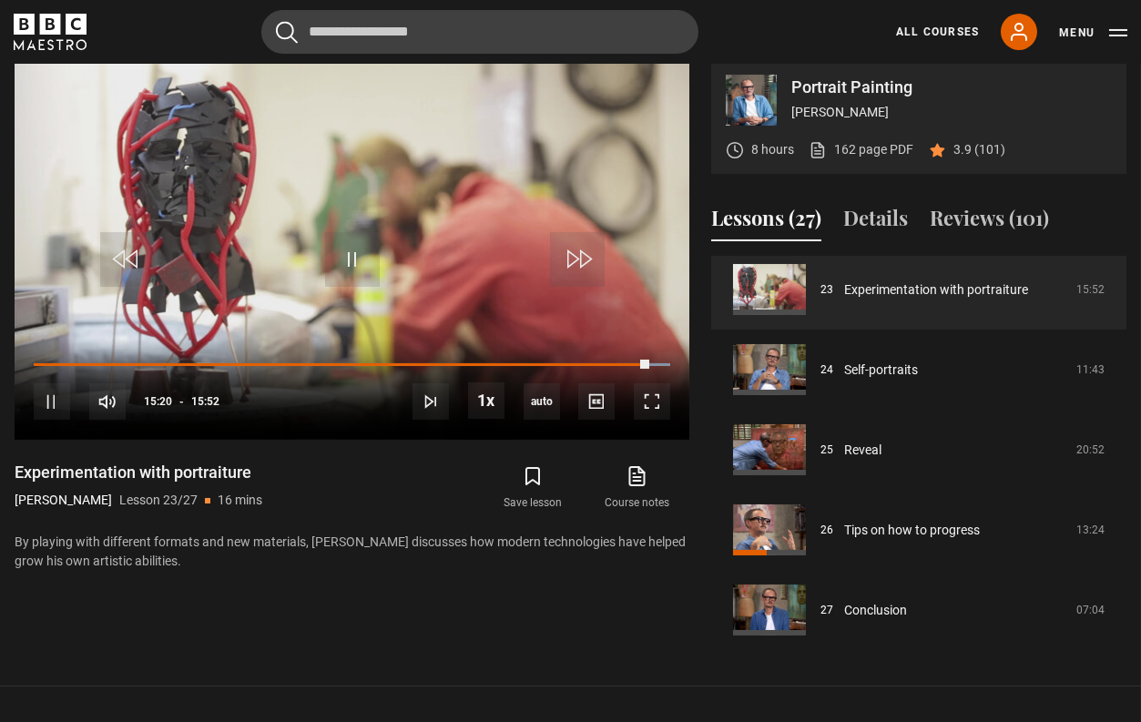
click at [921, 31] on link "All Courses" at bounding box center [937, 32] width 83 height 16
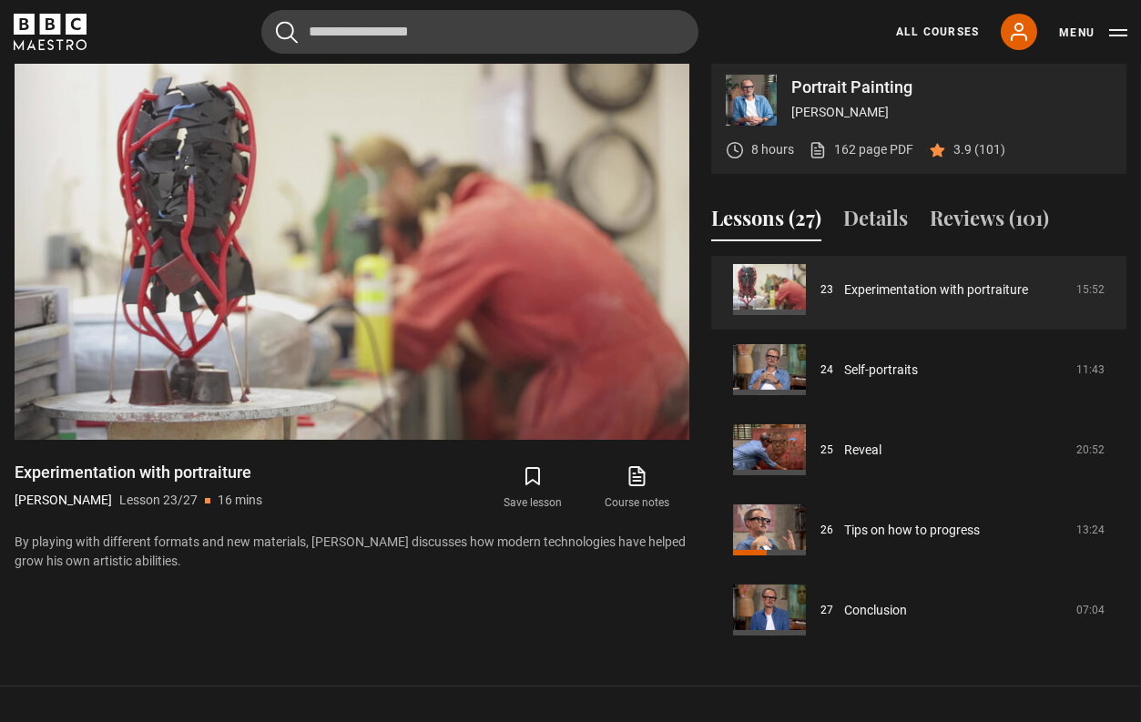
click at [920, 31] on link "All Courses" at bounding box center [937, 32] width 83 height 16
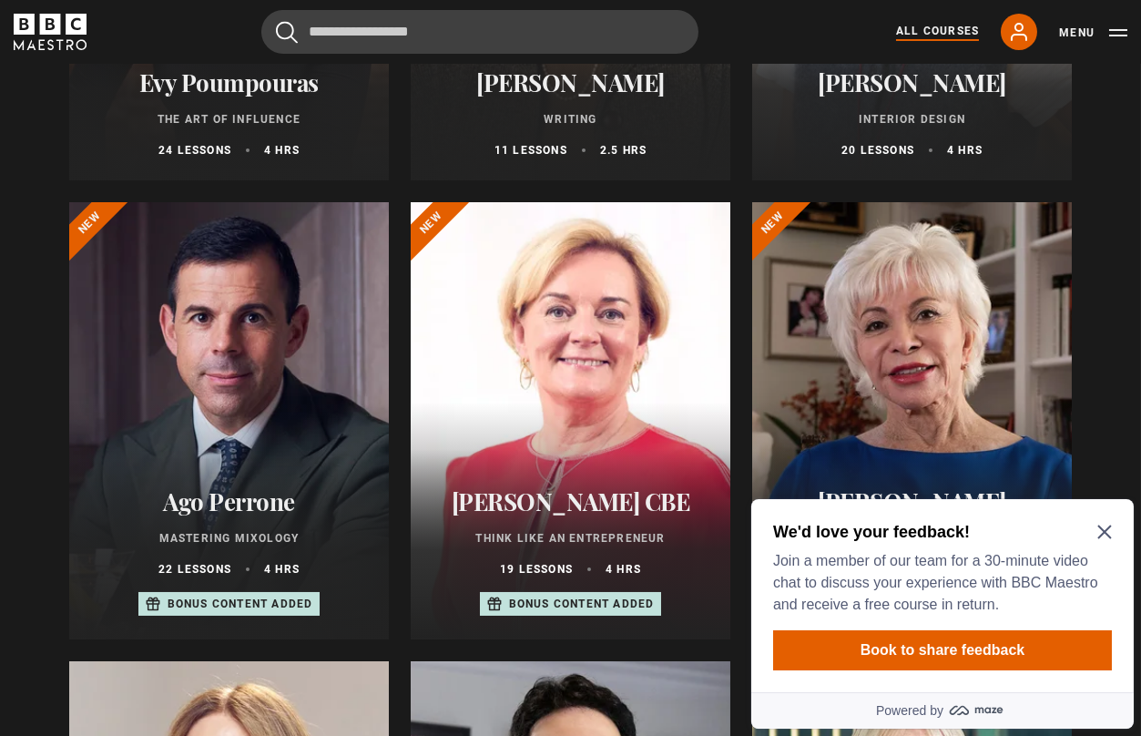
scroll to position [546, 0]
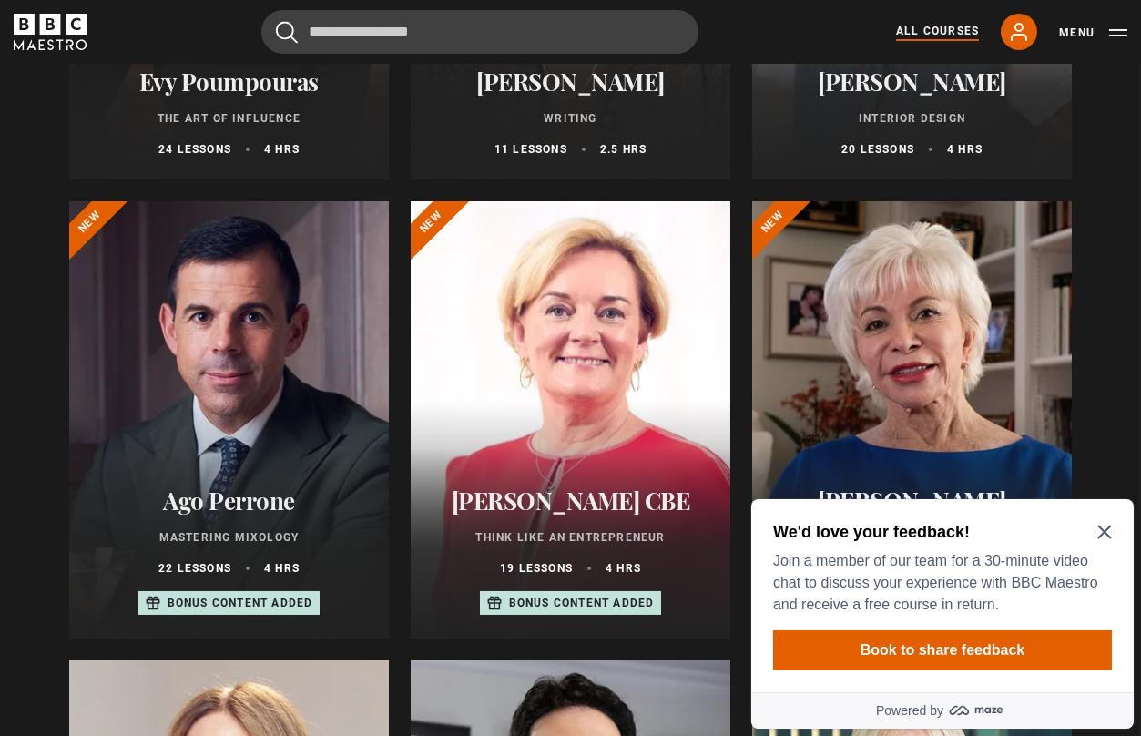
click at [1104, 526] on icon "Close Maze Prompt" at bounding box center [1103, 530] width 15 height 15
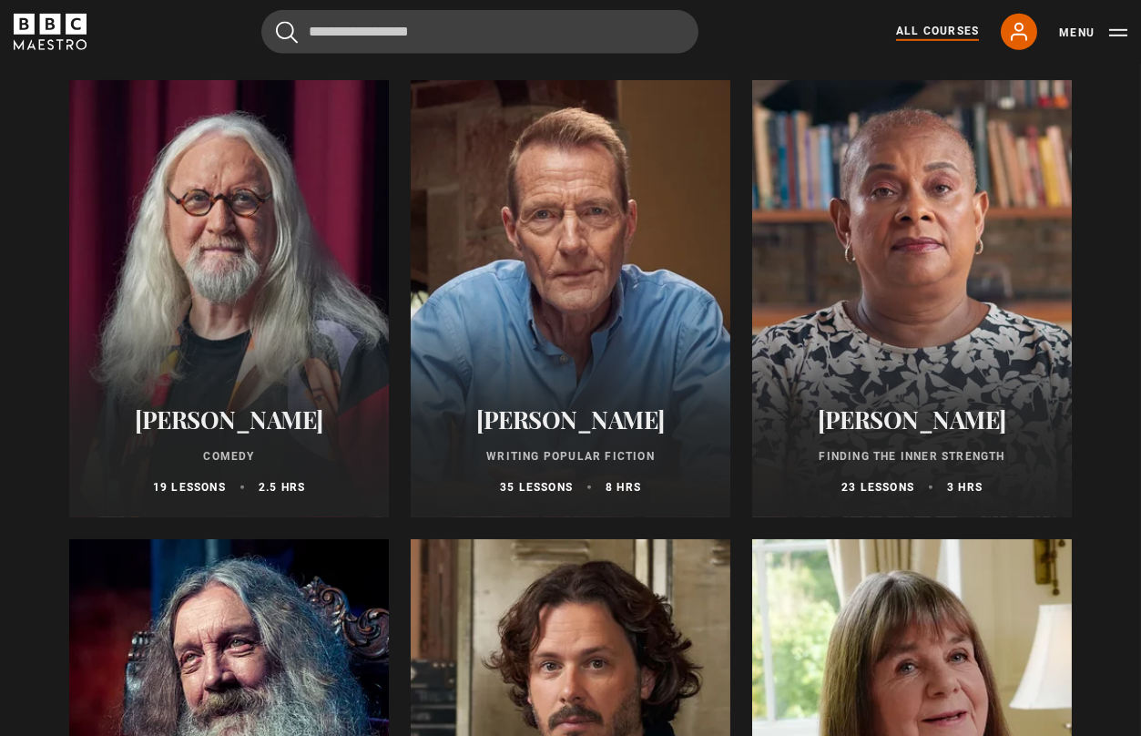
scroll to position [4369, 0]
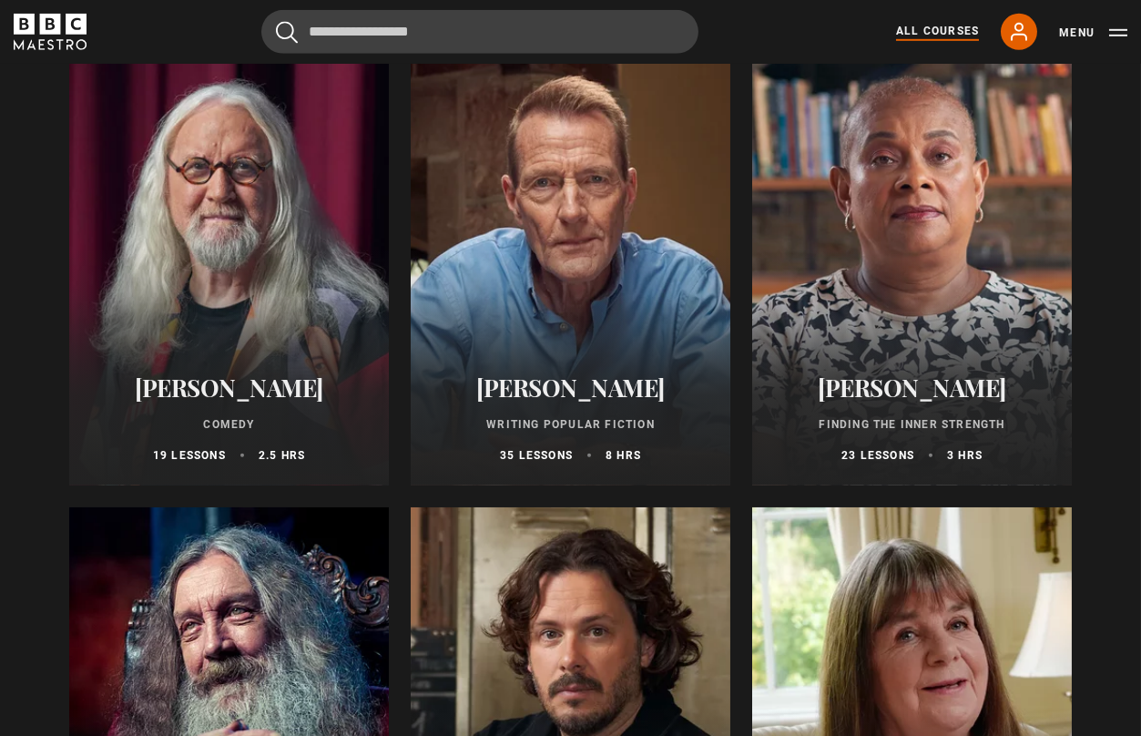
click at [228, 400] on h2 "[PERSON_NAME]" at bounding box center [229, 387] width 276 height 28
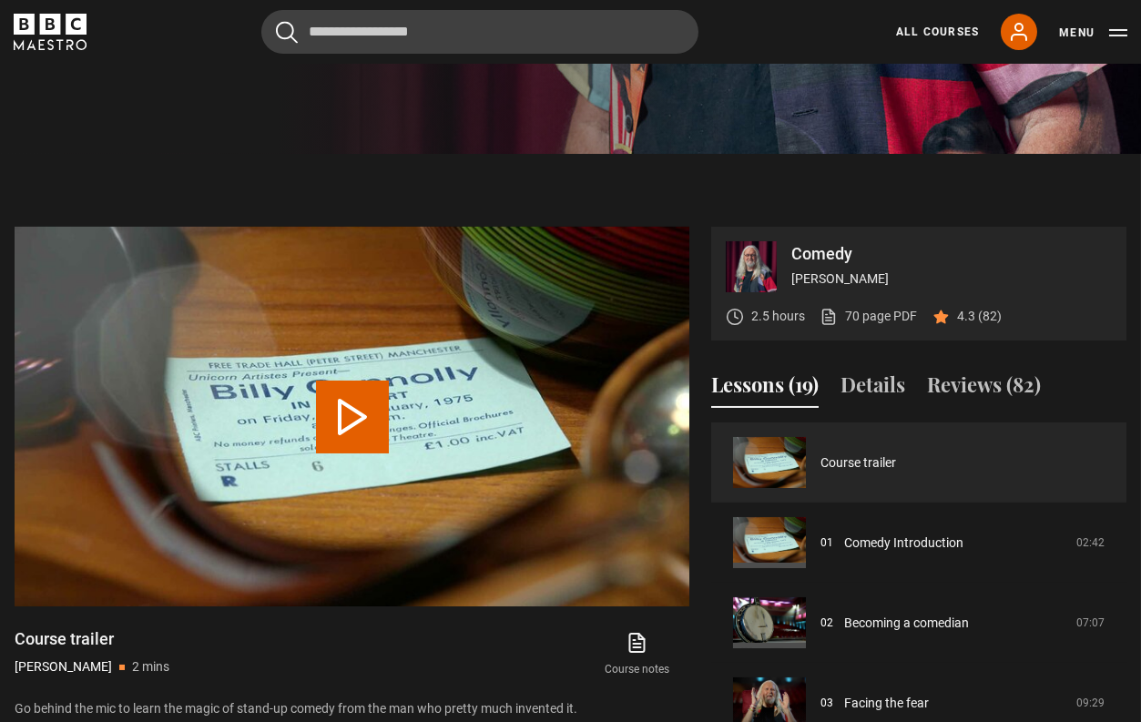
scroll to position [728, 0]
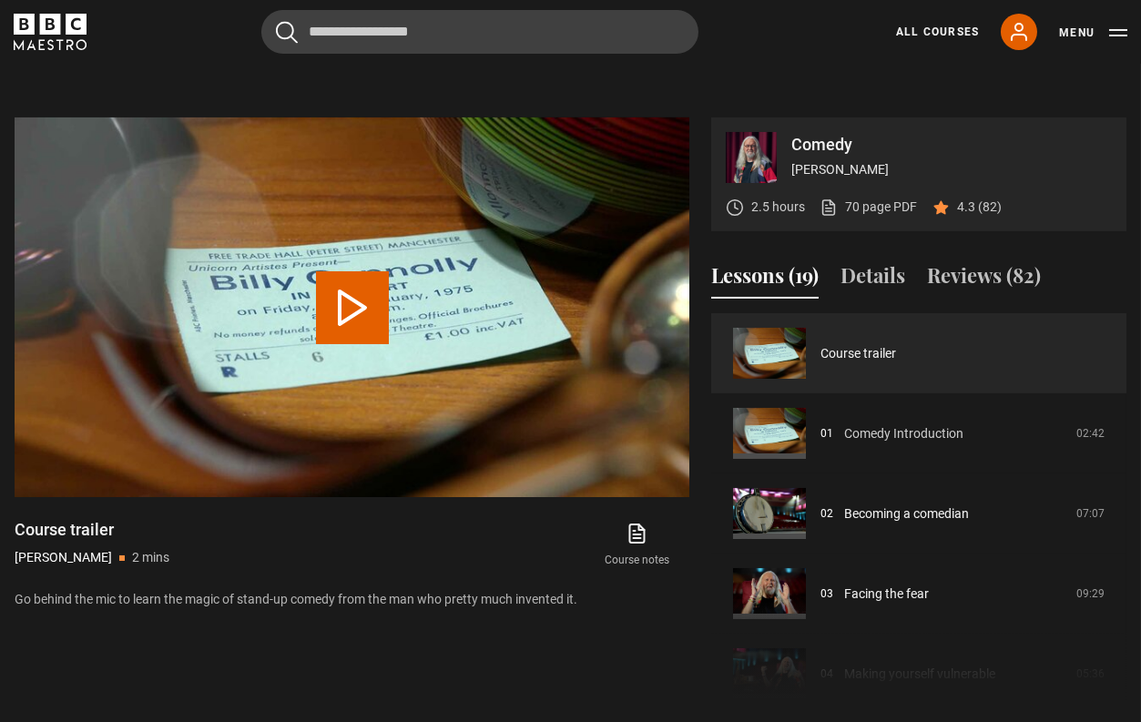
click at [844, 430] on link "Comedy Introduction" at bounding box center [903, 433] width 119 height 19
click at [863, 434] on link "Comedy Introduction" at bounding box center [903, 433] width 119 height 19
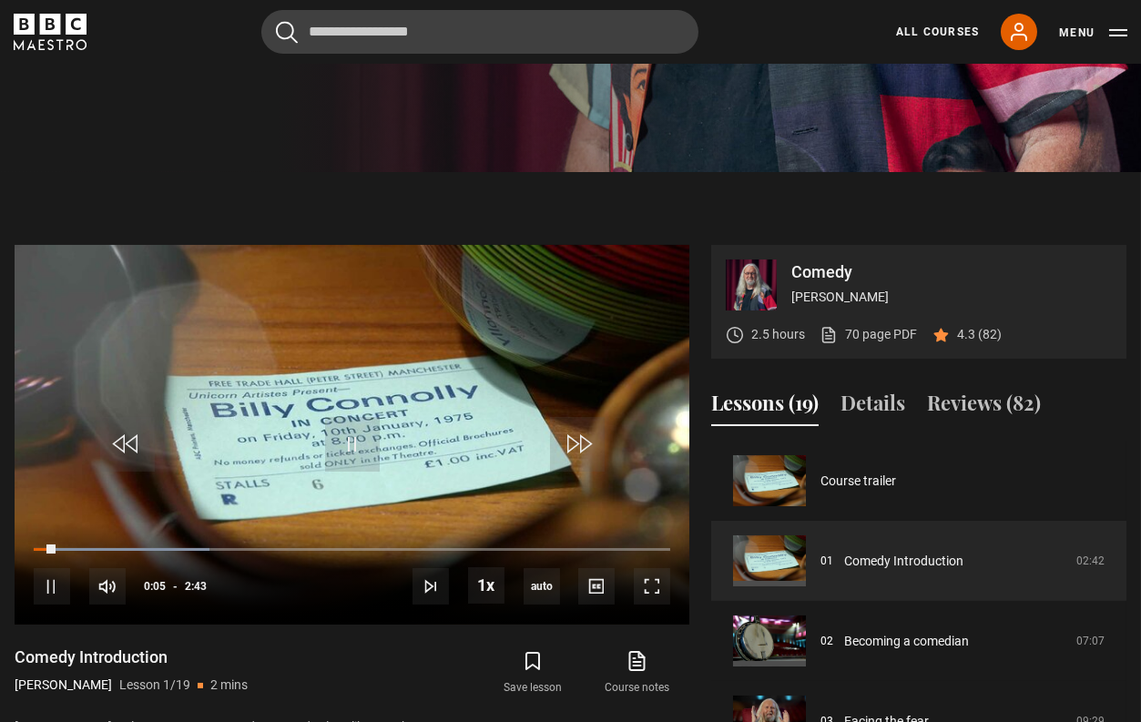
scroll to position [590, 0]
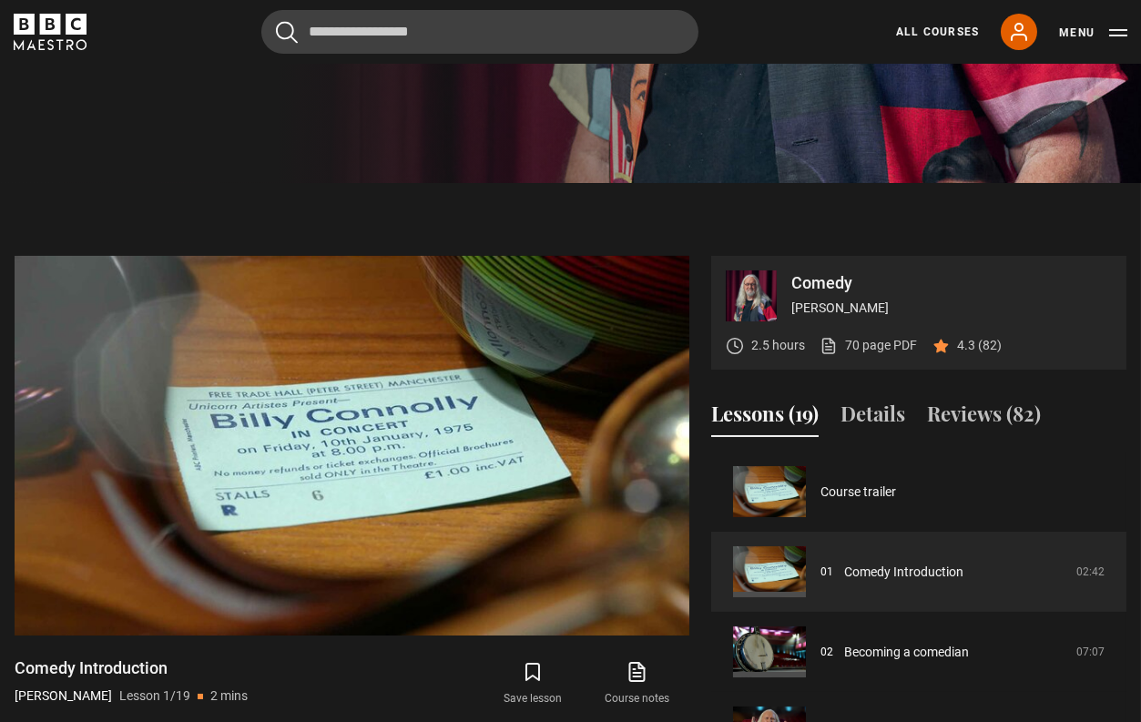
click at [1103, 359] on div "2.5 hours 70 page PDF (opens in new tab) 4.3 (82)" at bounding box center [919, 345] width 386 height 48
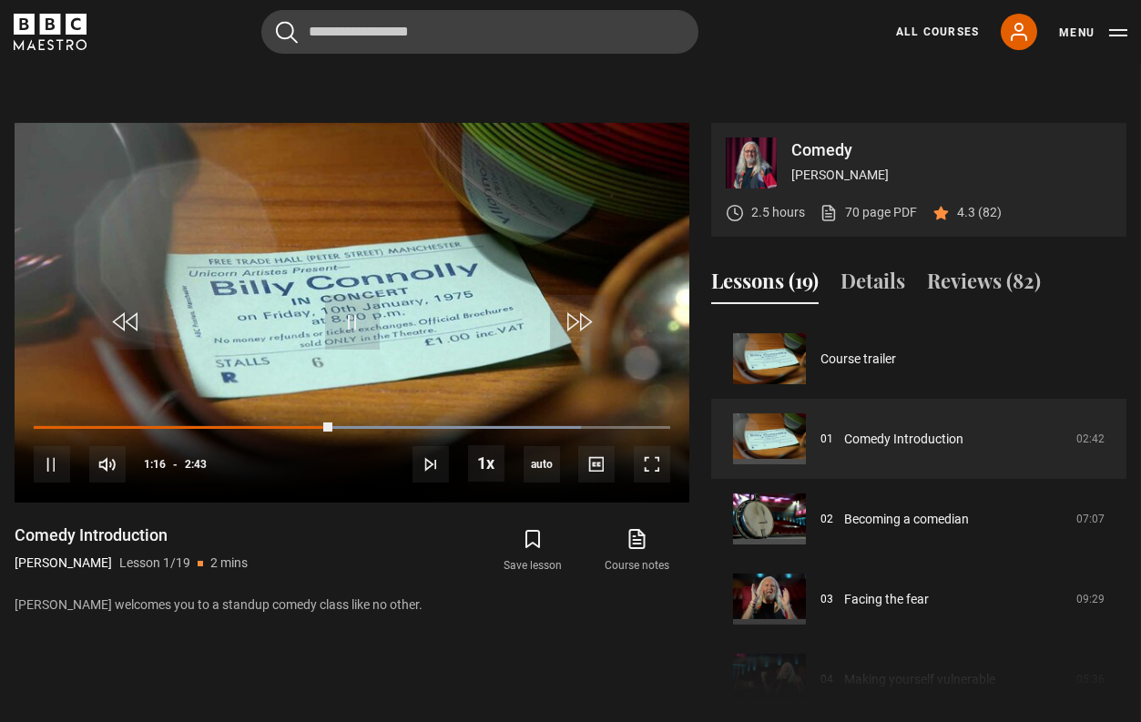
scroll to position [681, 0]
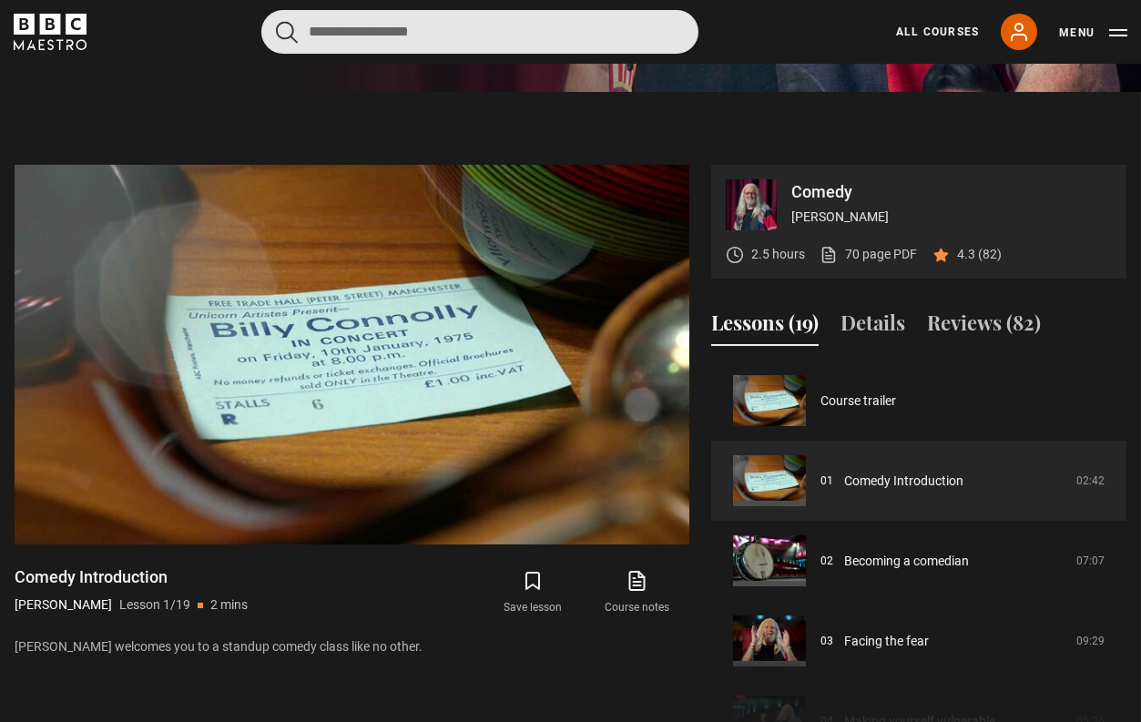
click at [582, 18] on input "Search" at bounding box center [479, 32] width 437 height 44
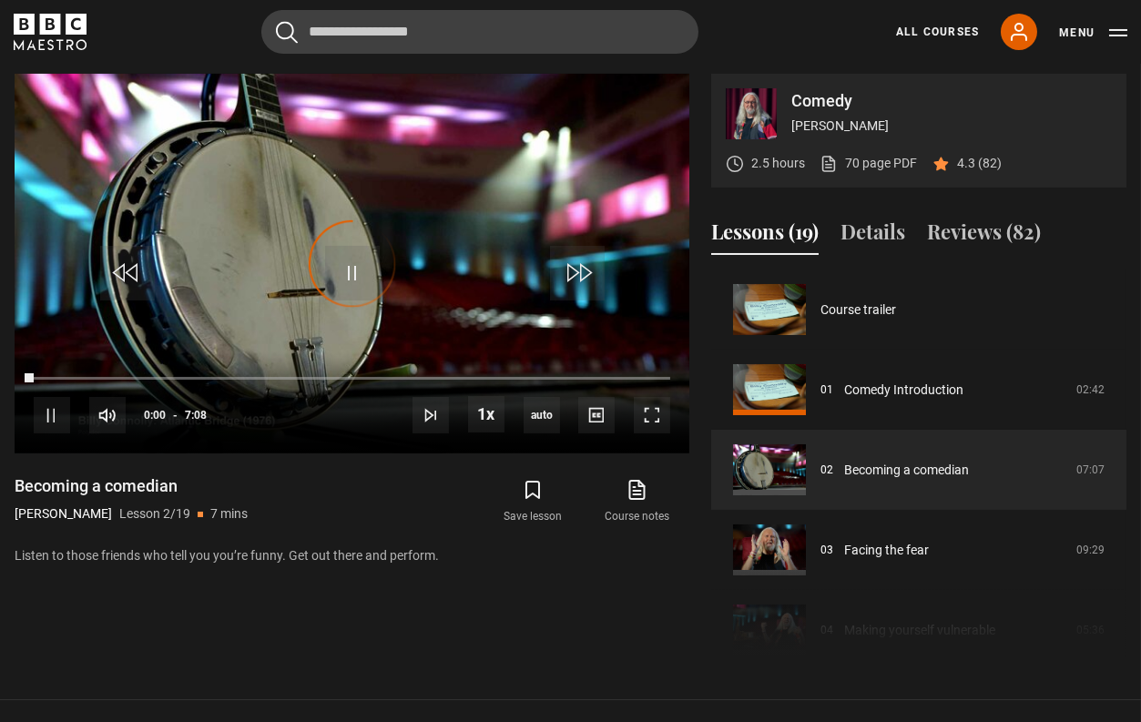
scroll to position [79, 0]
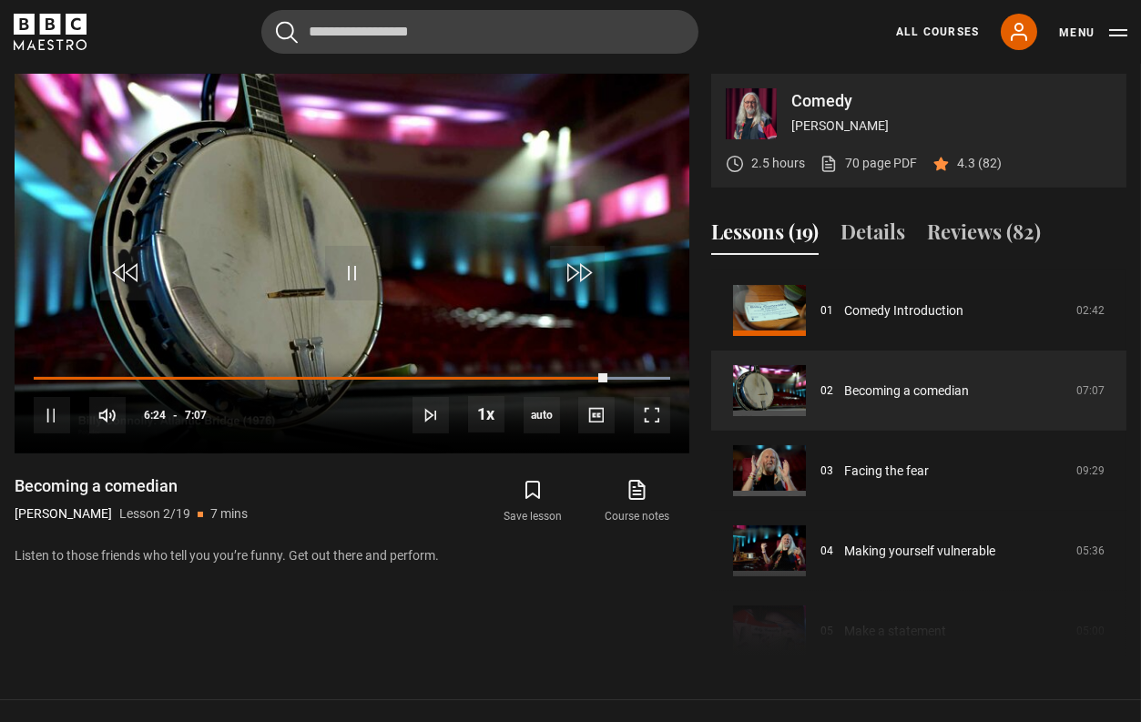
drag, startPoint x: 1101, startPoint y: 96, endPoint x: 940, endPoint y: 248, distance: 220.9
click at [1101, 96] on p "Comedy" at bounding box center [951, 101] width 320 height 16
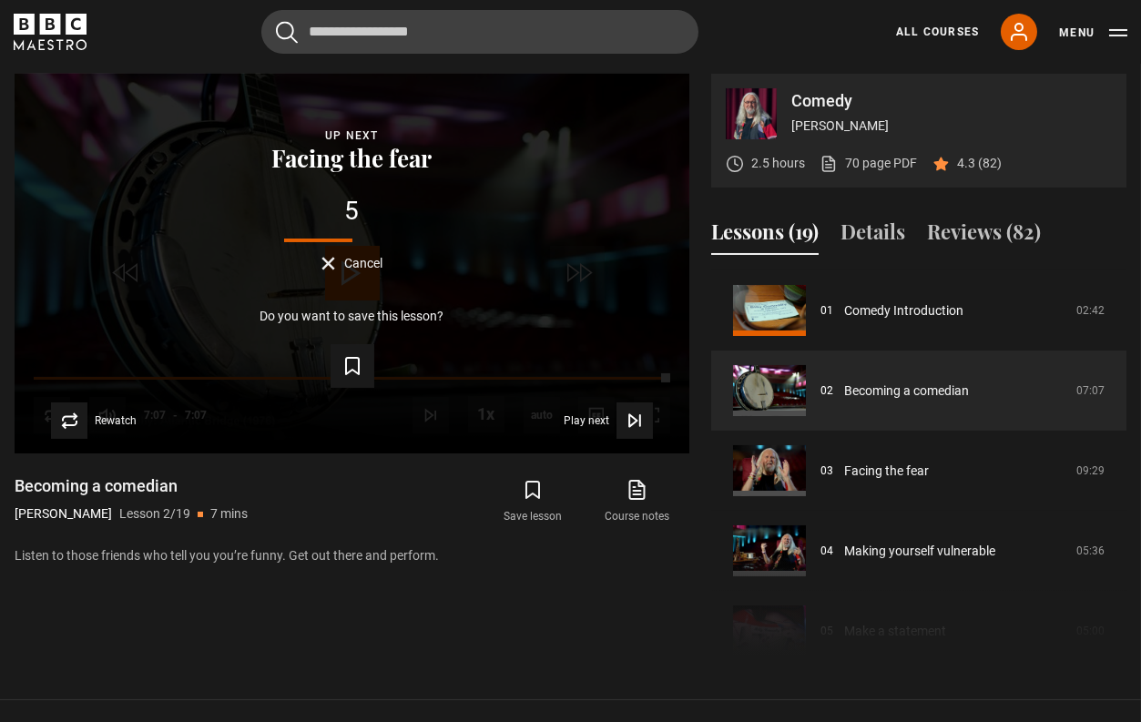
drag, startPoint x: 1111, startPoint y: 152, endPoint x: 1052, endPoint y: 349, distance: 205.3
click at [1112, 152] on div "Comedy [PERSON_NAME] 2.5 hours 70 page PDF (opens in new tab) 4.3 (82)" at bounding box center [918, 131] width 415 height 114
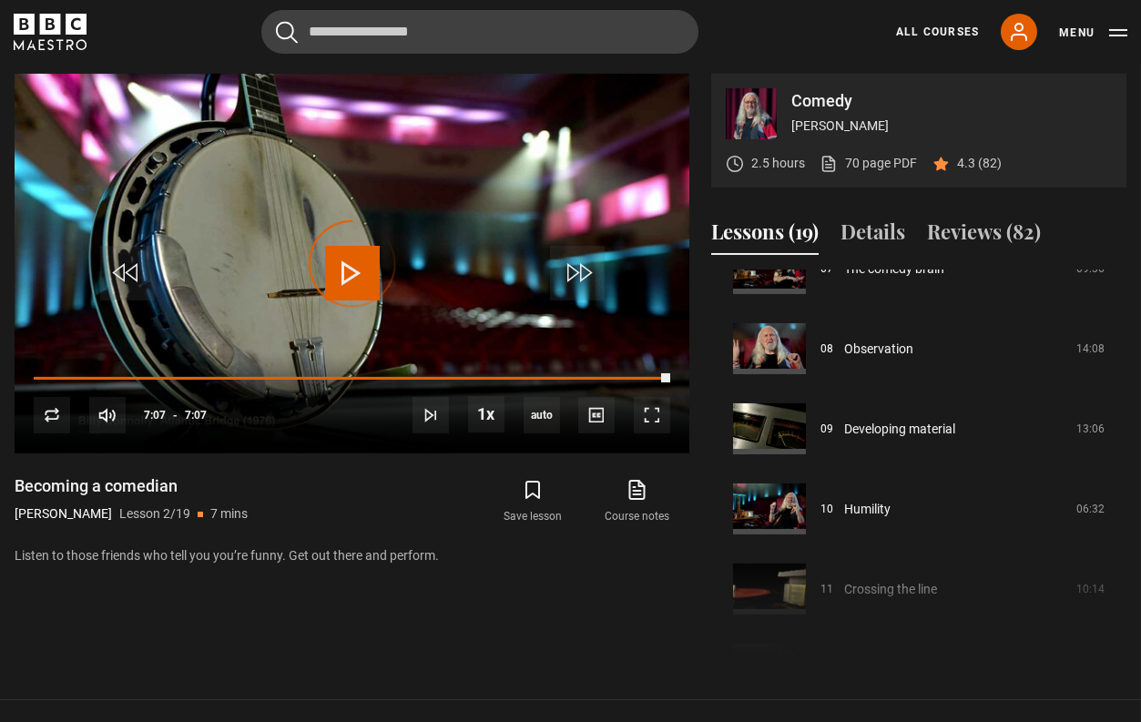
scroll to position [625, 0]
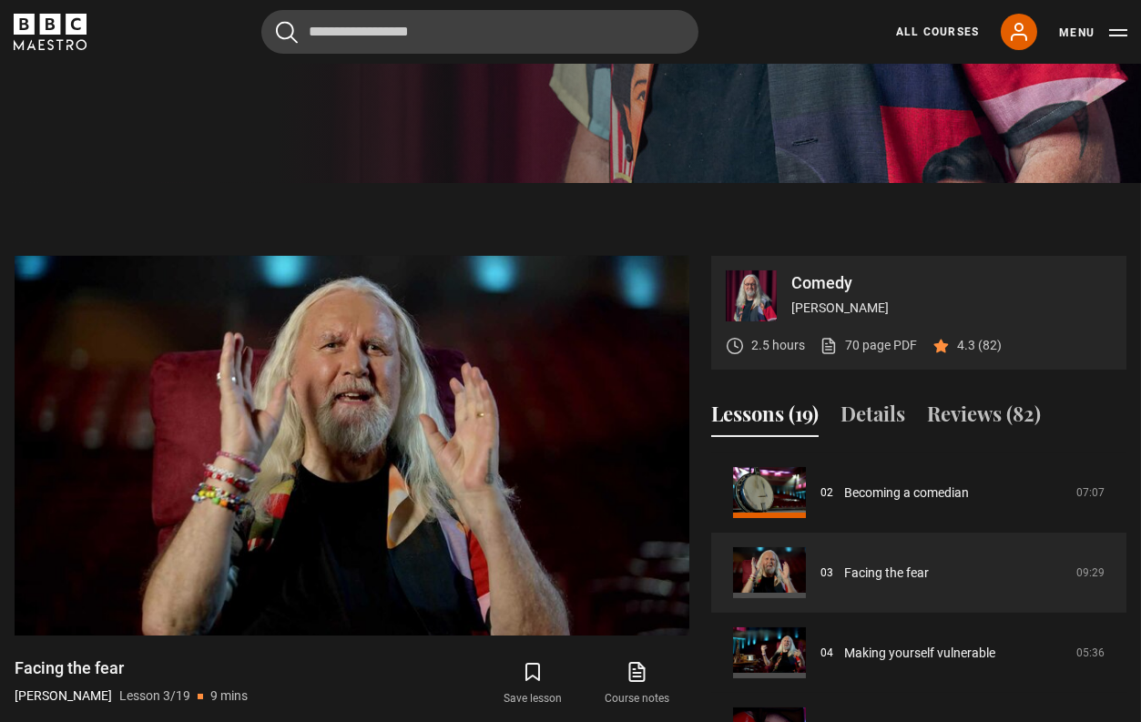
scroll to position [681, 0]
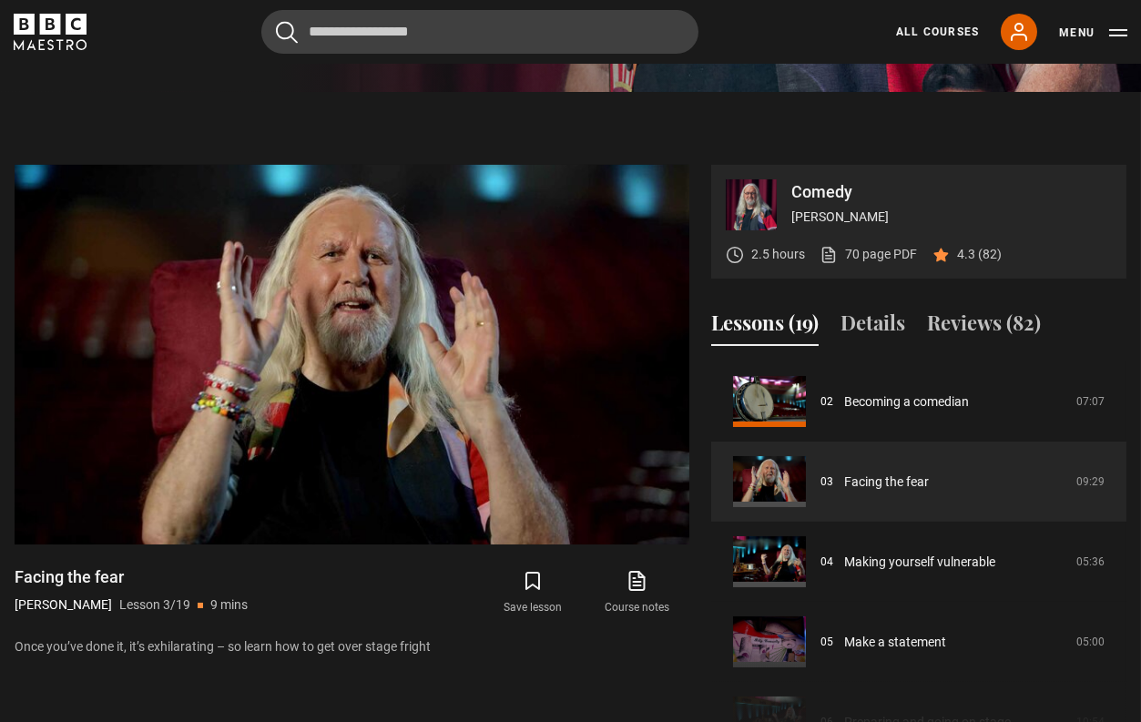
click at [1112, 146] on section "Comedy [PERSON_NAME] 2.5 hours 70 page PDF (opens in new tab) 4.3 (82) Video Pl…" at bounding box center [570, 441] width 1141 height 699
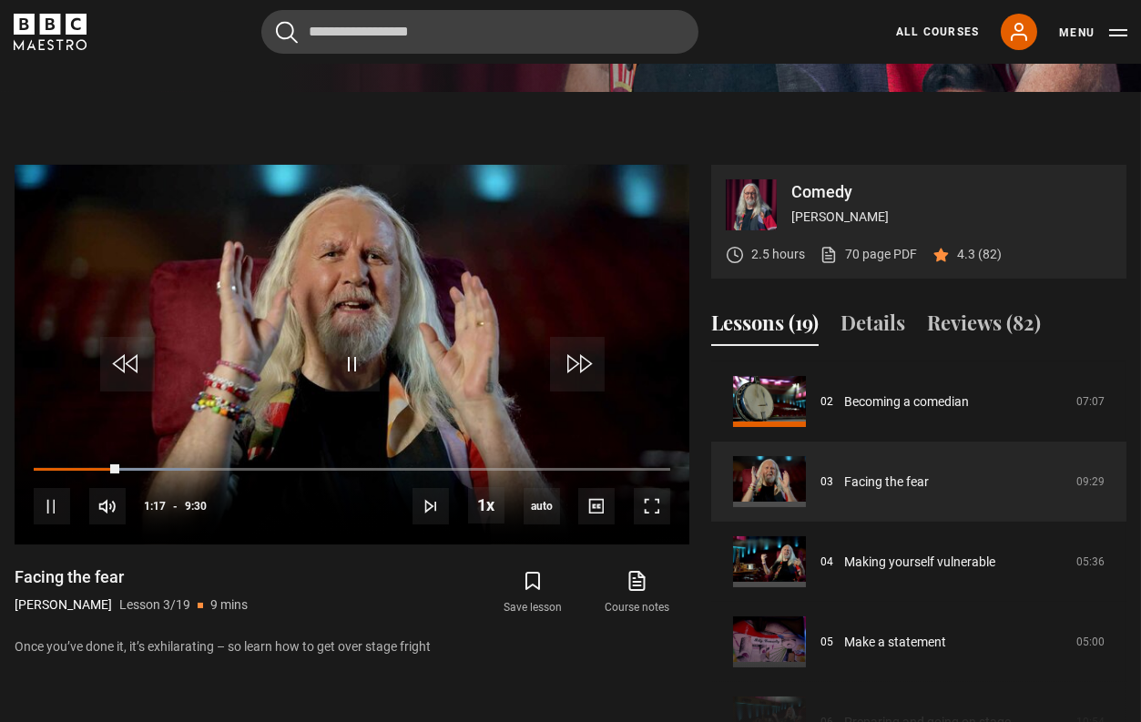
click at [1121, 168] on div "Comedy [PERSON_NAME] 2.5 hours 70 page PDF (opens in new tab) 4.3 (82)" at bounding box center [918, 222] width 415 height 114
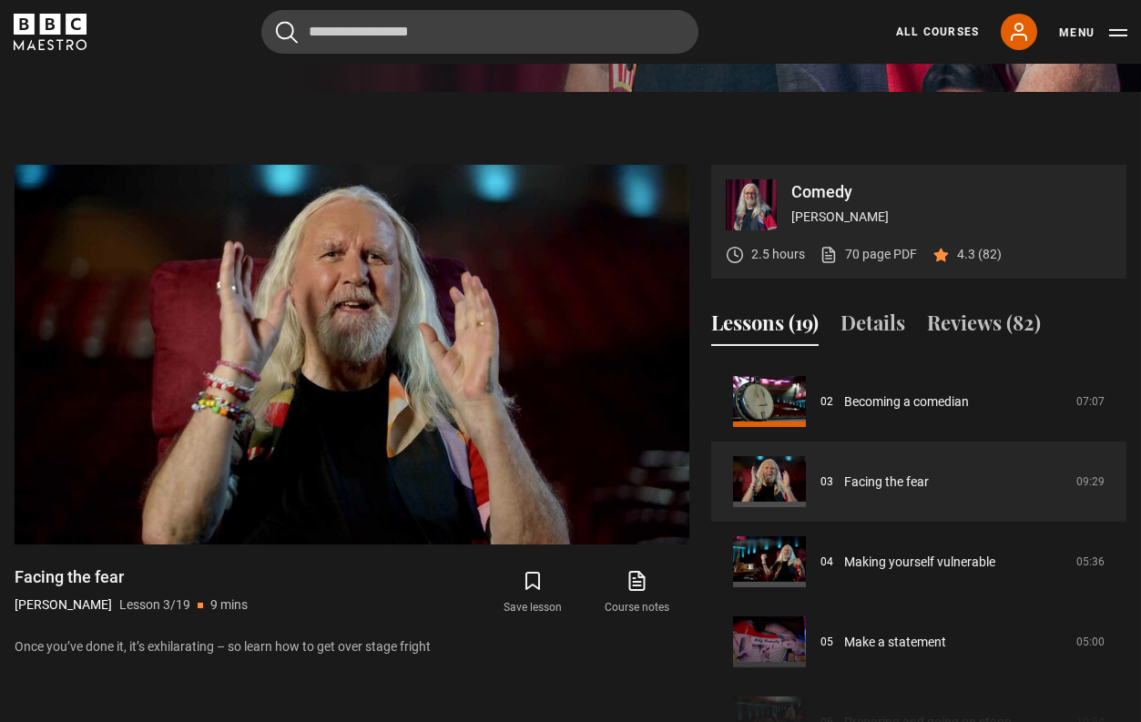
drag, startPoint x: 1101, startPoint y: 209, endPoint x: 1076, endPoint y: 284, distance: 78.6
click at [1101, 209] on p "[PERSON_NAME]" at bounding box center [951, 217] width 320 height 19
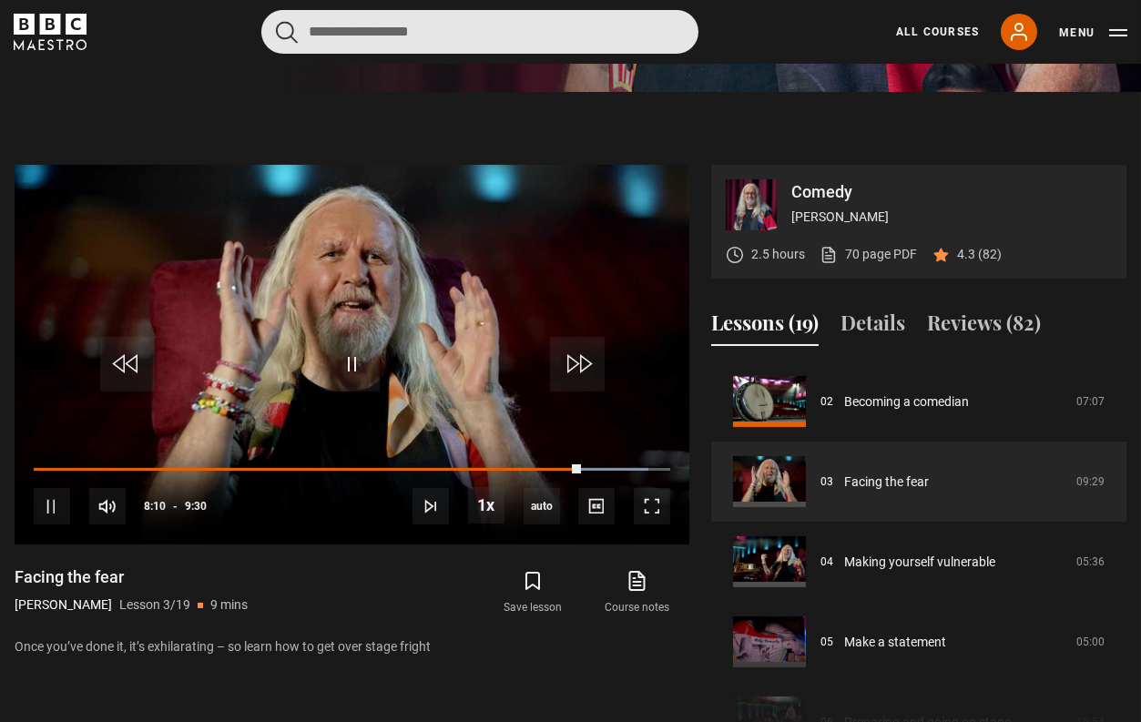
click at [691, 21] on input "Search" at bounding box center [479, 32] width 437 height 44
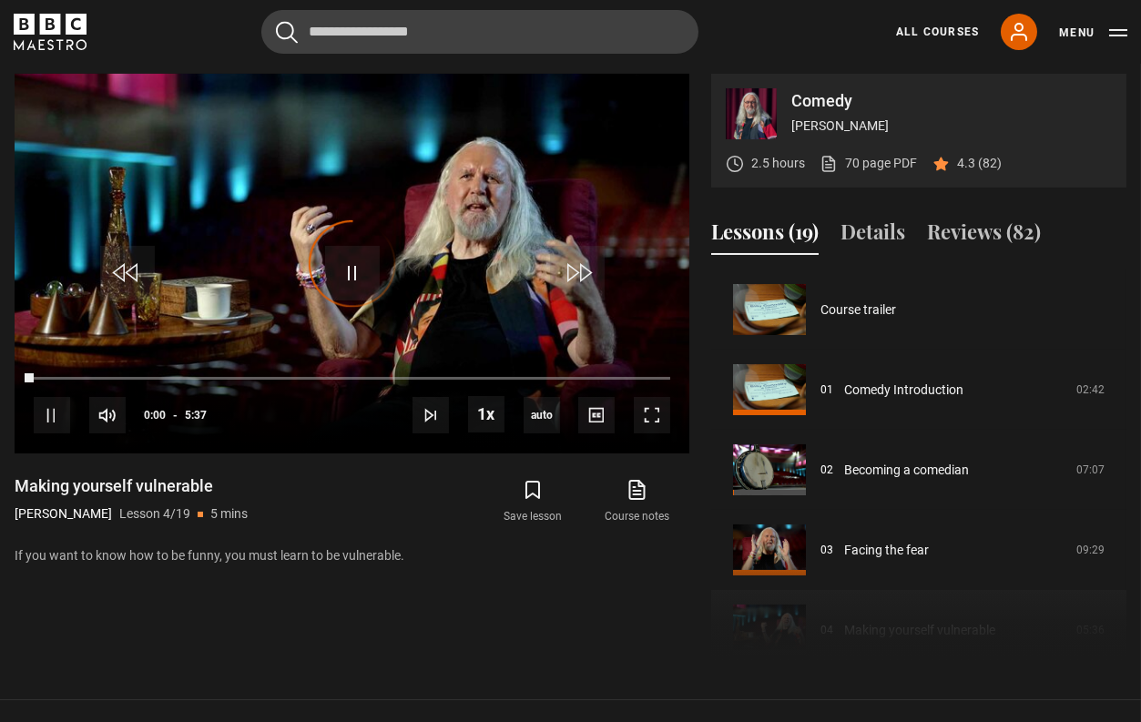
scroll to position [240, 0]
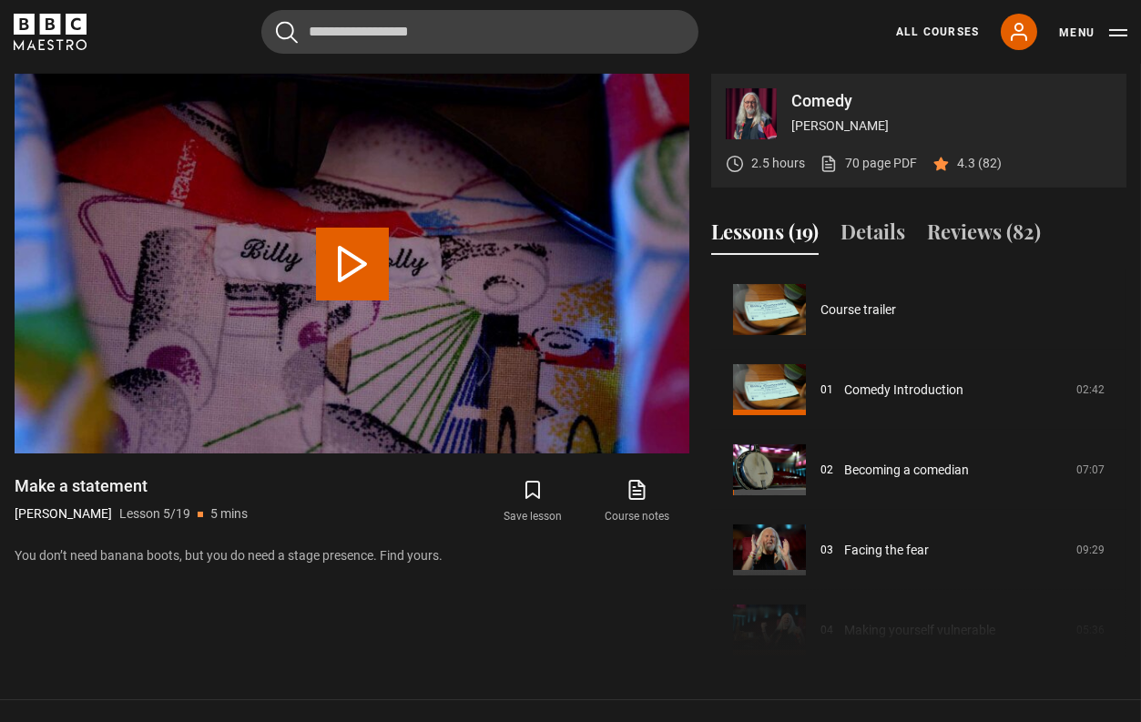
scroll to position [320, 0]
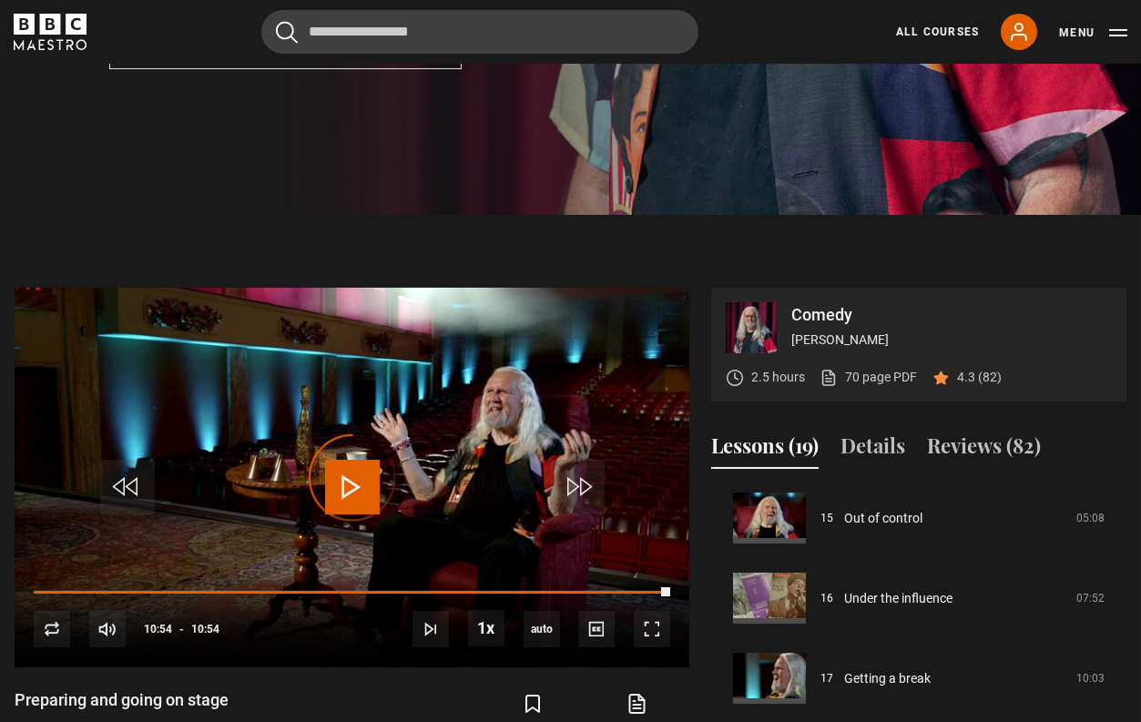
scroll to position [499, 0]
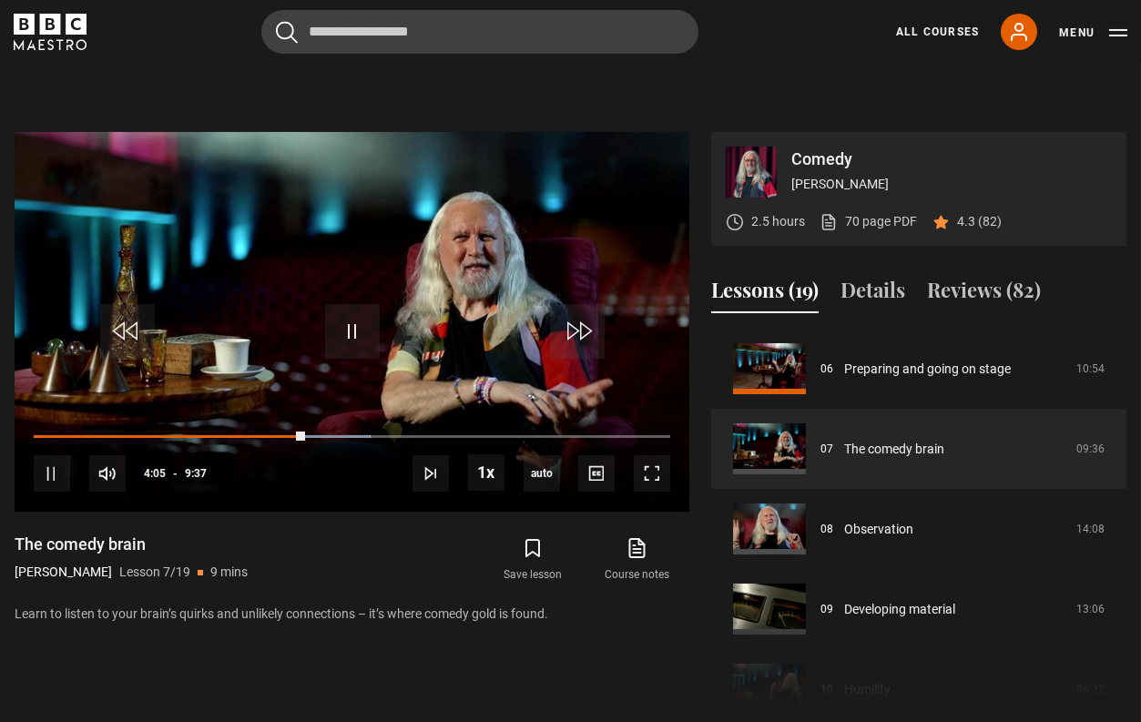
scroll to position [681, 0]
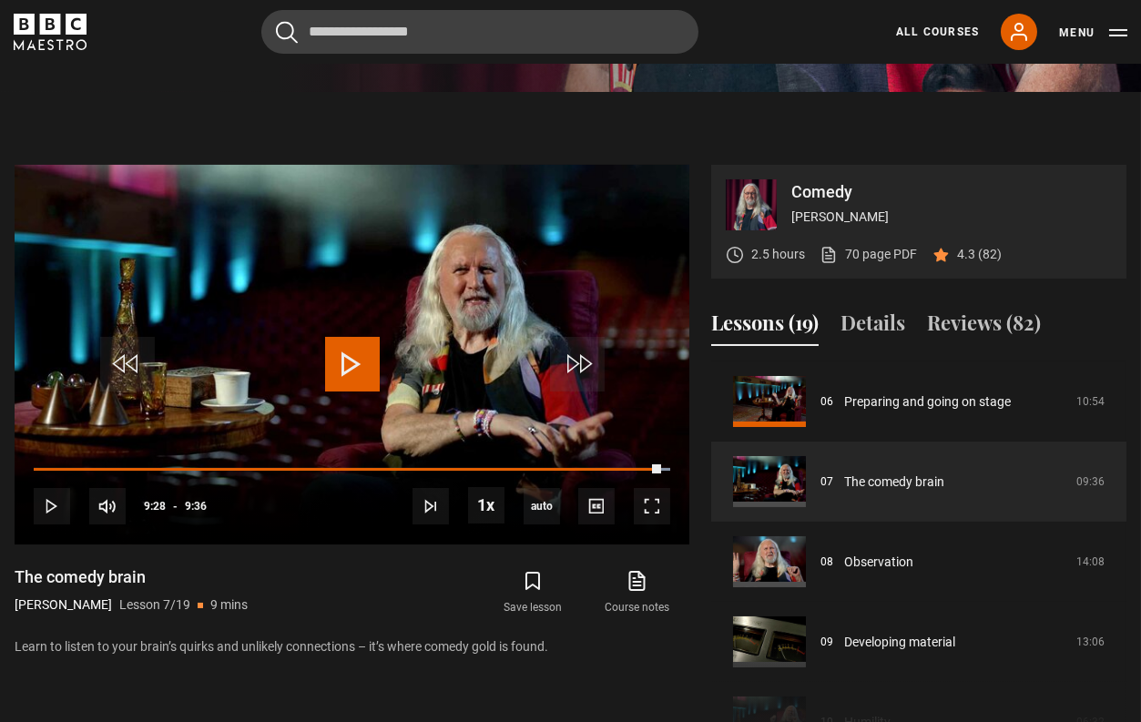
click at [350, 360] on span "Video Player" at bounding box center [352, 364] width 55 height 55
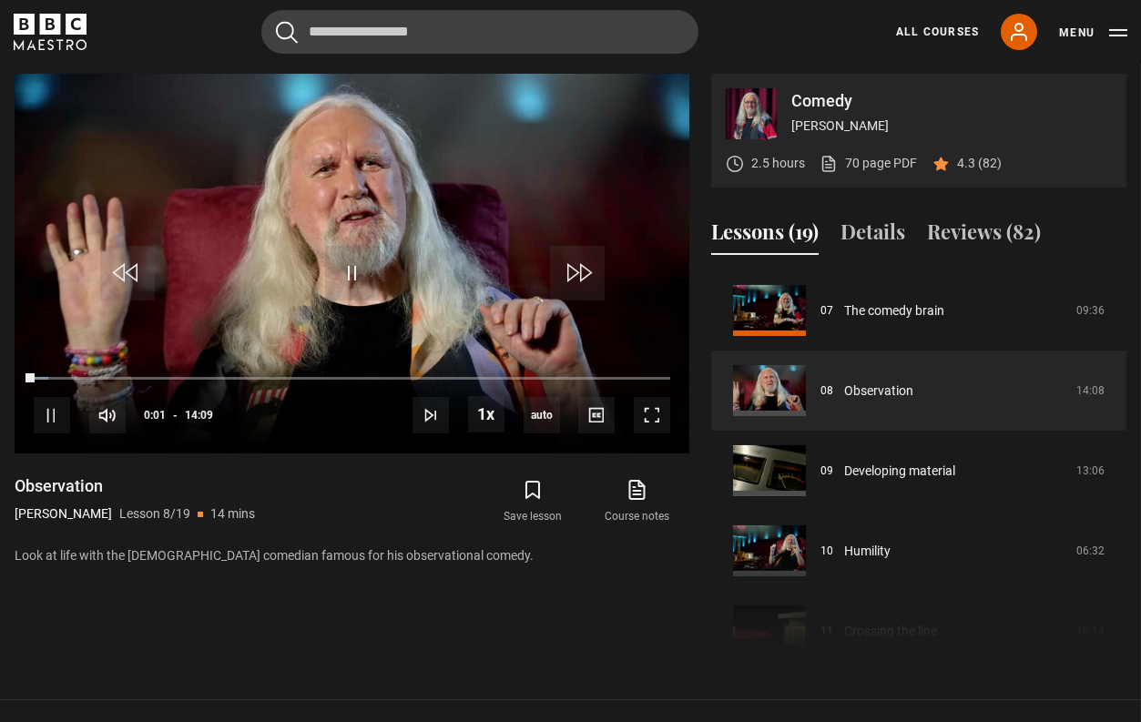
scroll to position [681, 0]
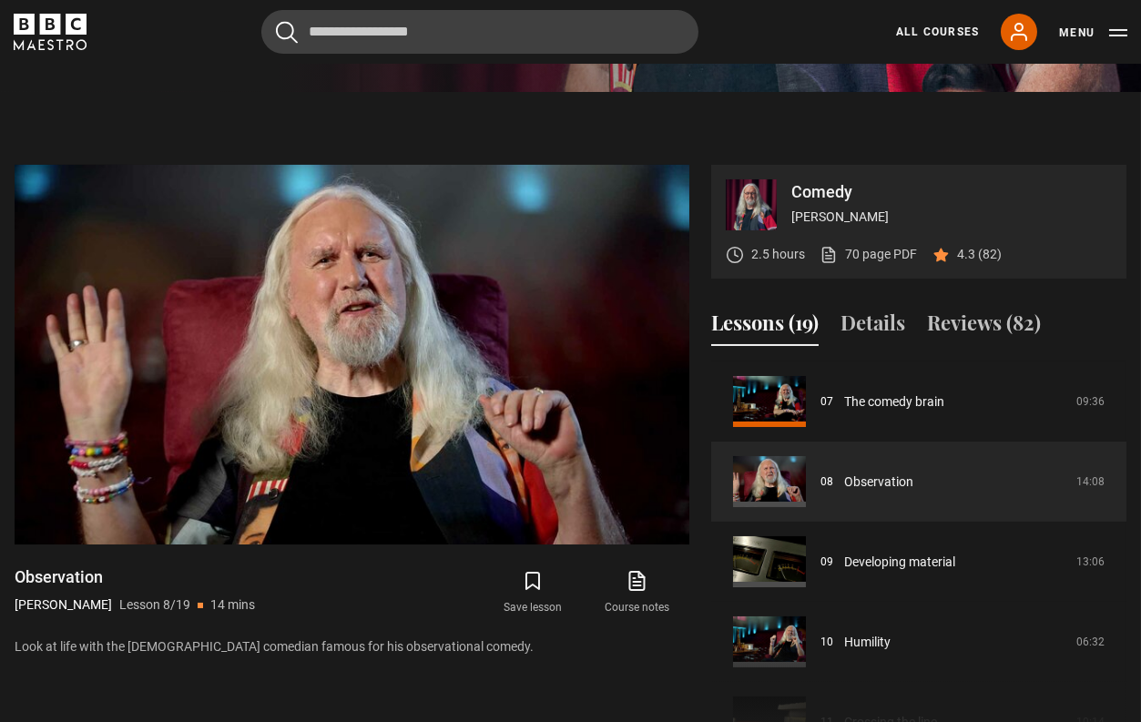
click at [758, 106] on section "Comedy [PERSON_NAME] 2.5 hours 70 page PDF (opens in new tab) 4.3 (82) Video Pl…" at bounding box center [570, 441] width 1141 height 699
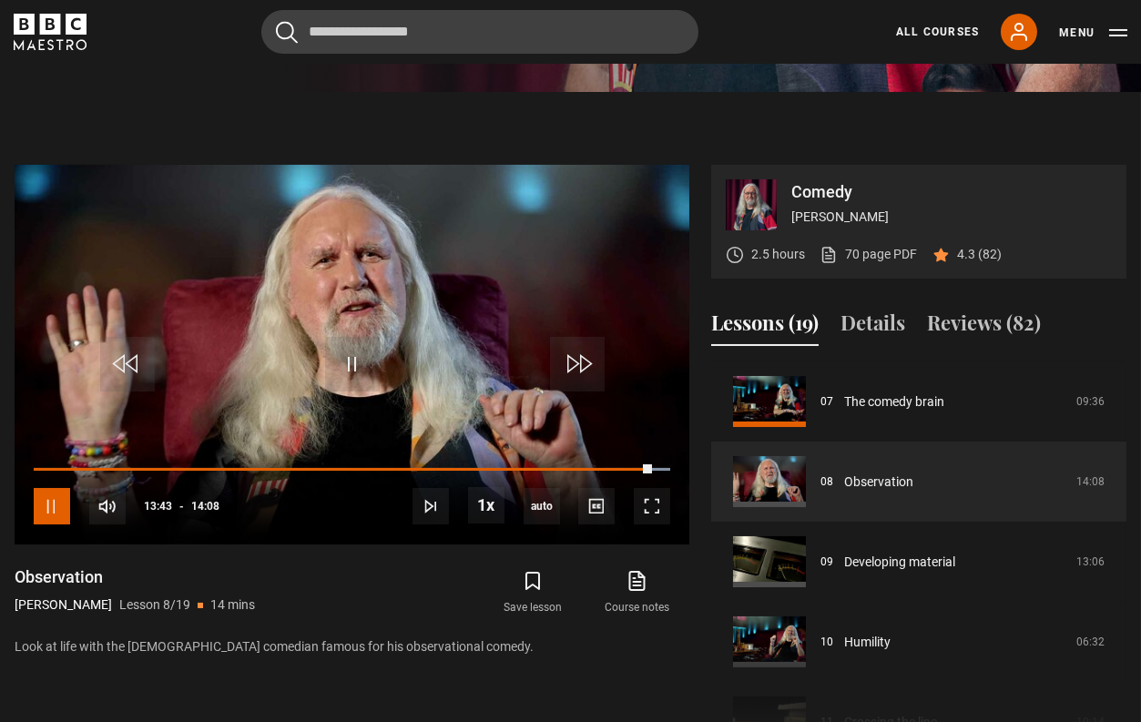
click at [51, 509] on span "Video Player" at bounding box center [52, 506] width 36 height 36
